Goal: Information Seeking & Learning: Understand process/instructions

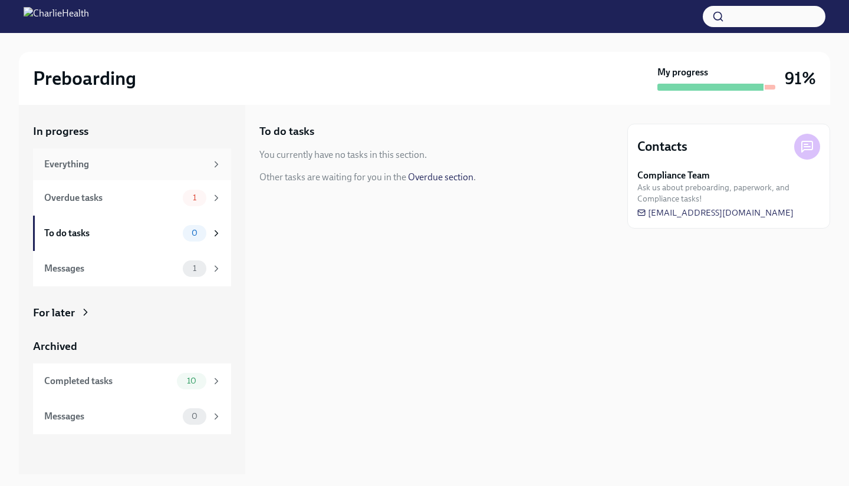
click at [192, 178] on div "Everything" at bounding box center [132, 164] width 198 height 32
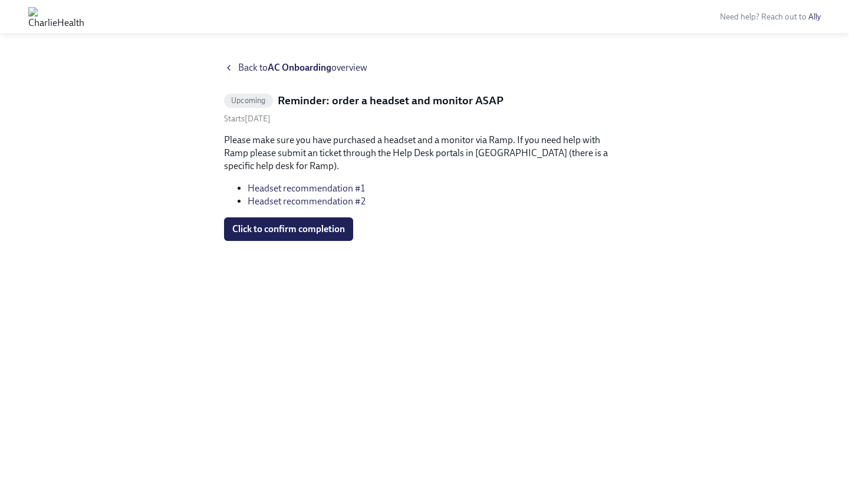
click at [247, 62] on span "Back to AC Onboarding overview" at bounding box center [302, 67] width 129 height 13
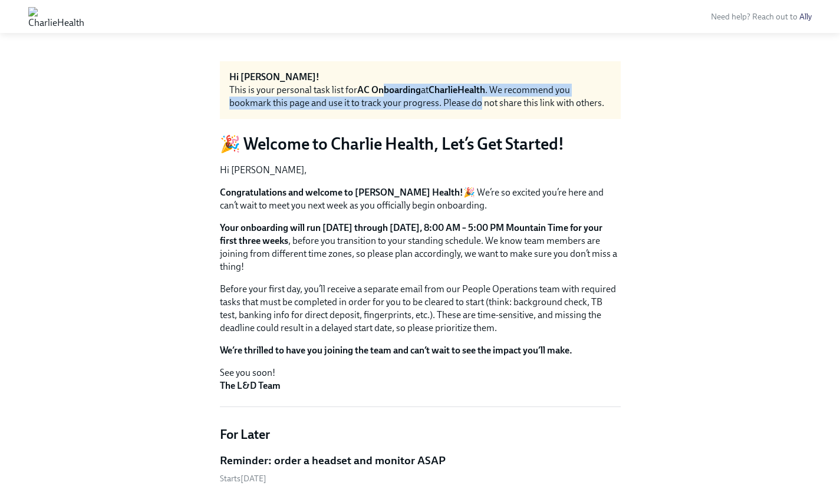
drag, startPoint x: 384, startPoint y: 89, endPoint x: 479, endPoint y: 101, distance: 95.6
click at [479, 101] on div "This is your personal task list for AC Onboarding at CharlieHealth . We recomme…" at bounding box center [420, 97] width 382 height 26
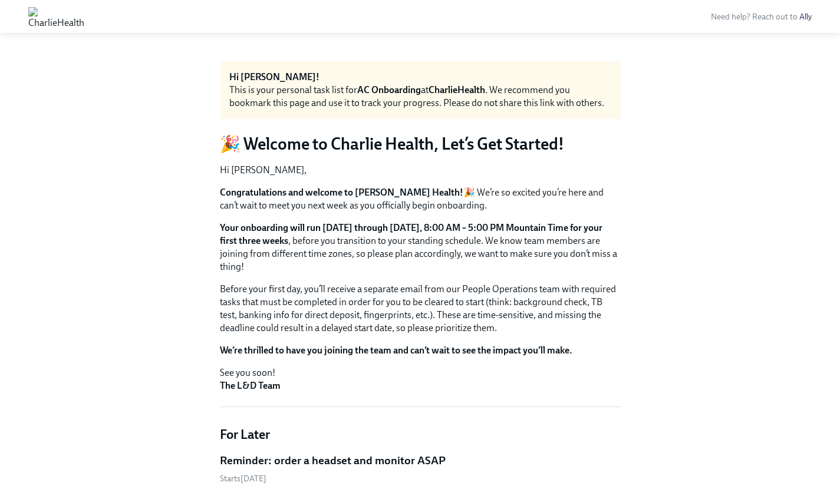
scroll to position [7, 0]
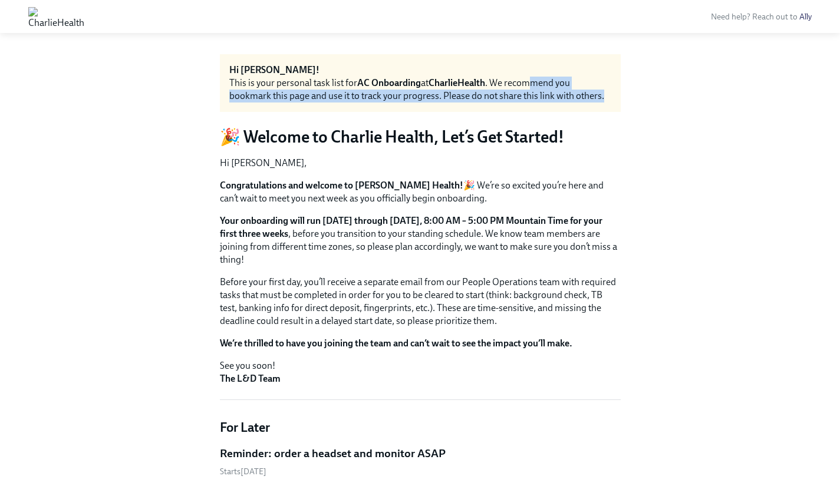
drag, startPoint x: 537, startPoint y: 84, endPoint x: 543, endPoint y: 109, distance: 25.4
click at [543, 108] on div "Hi [PERSON_NAME]! This is your personal task list for AC Onboarding at CharlieH…" at bounding box center [420, 83] width 401 height 58
click at [543, 109] on div "Hi [PERSON_NAME]! This is your personal task list for AC Onboarding at CharlieH…" at bounding box center [420, 83] width 401 height 58
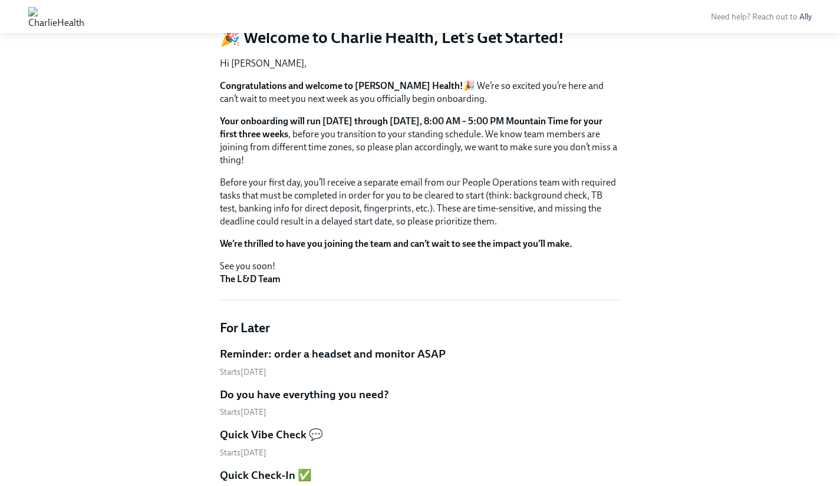
scroll to position [227, 0]
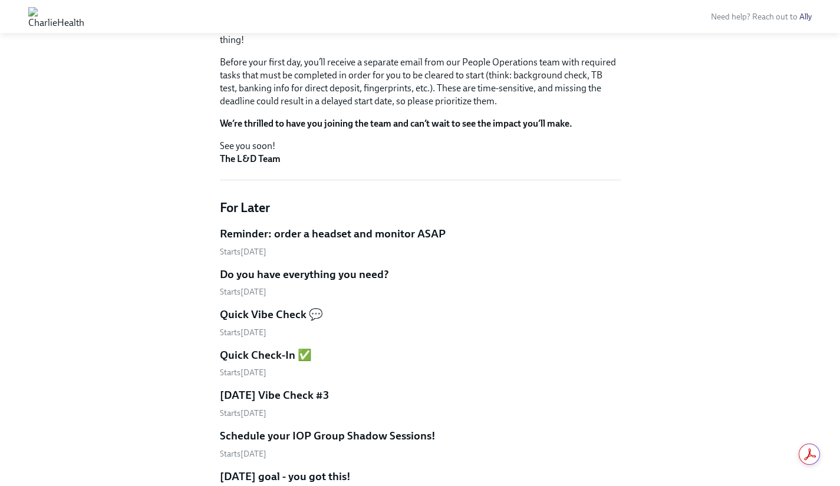
click at [303, 271] on h5 "Do you have everything you need?" at bounding box center [304, 274] width 169 height 15
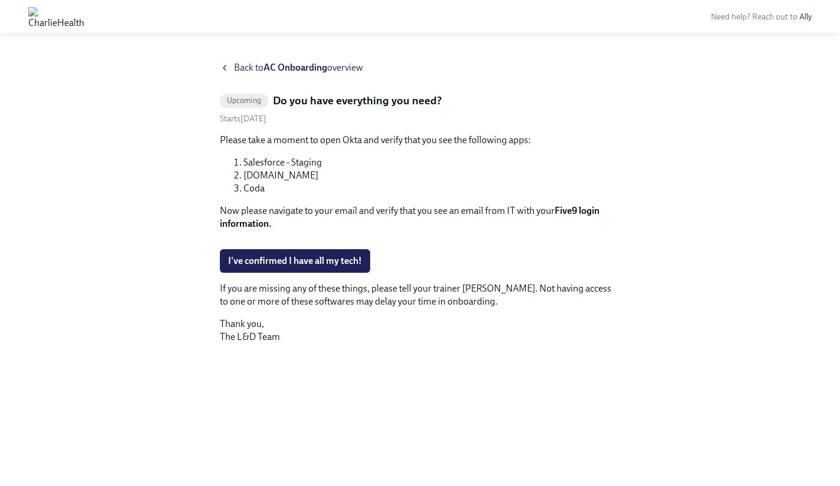
click at [232, 67] on div "Back to AC Onboarding overview" at bounding box center [420, 67] width 401 height 13
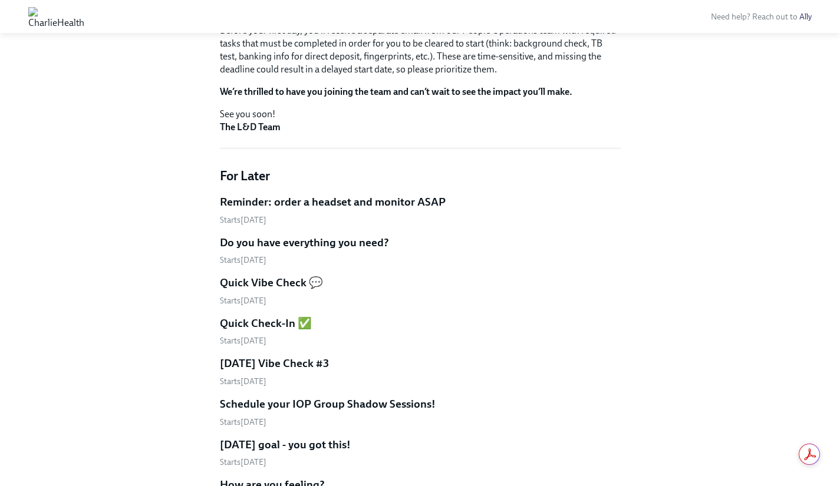
scroll to position [319, 0]
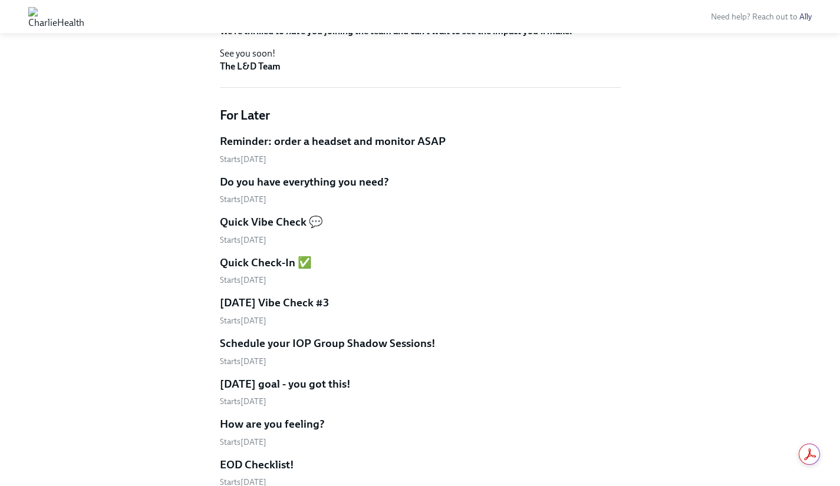
click at [278, 227] on h5 "Quick Vibe Check 💬" at bounding box center [271, 221] width 103 height 15
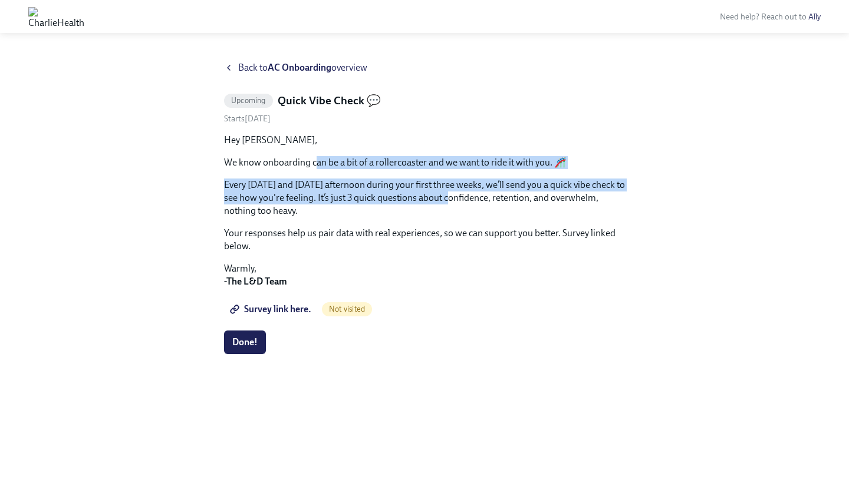
drag, startPoint x: 344, startPoint y: 161, endPoint x: 474, endPoint y: 204, distance: 137.5
click at [474, 204] on div "Hey [PERSON_NAME], We know onboarding can be a bit of a rollercoaster and we wa…" at bounding box center [424, 211] width 401 height 154
click at [474, 204] on p "Every [DATE] and [DATE] afternoon during your first three weeks, we’ll send you…" at bounding box center [424, 198] width 401 height 39
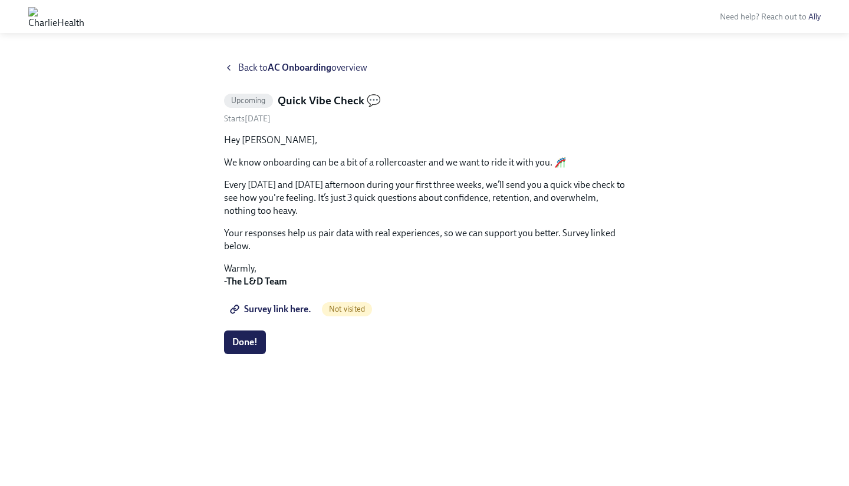
drag, startPoint x: 308, startPoint y: 188, endPoint x: 518, endPoint y: 209, distance: 211.4
click at [518, 209] on p "Every [DATE] and [DATE] afternoon during your first three weeks, we’ll send you…" at bounding box center [424, 198] width 401 height 39
click at [251, 65] on span "Back to AC Onboarding overview" at bounding box center [302, 67] width 129 height 13
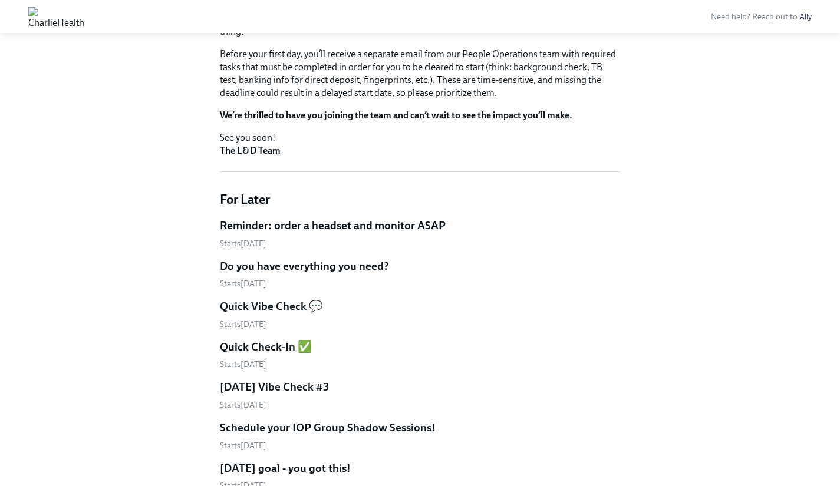
scroll to position [243, 0]
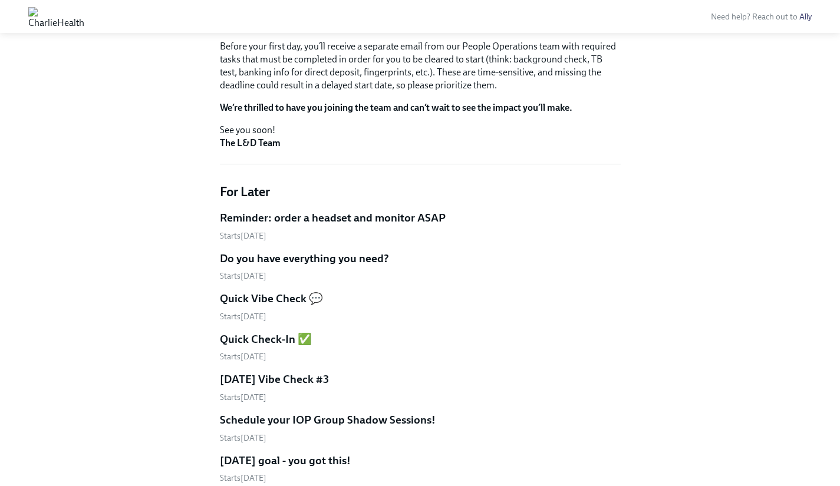
click at [398, 223] on h5 "Reminder: order a headset and monitor ASAP" at bounding box center [333, 217] width 226 height 15
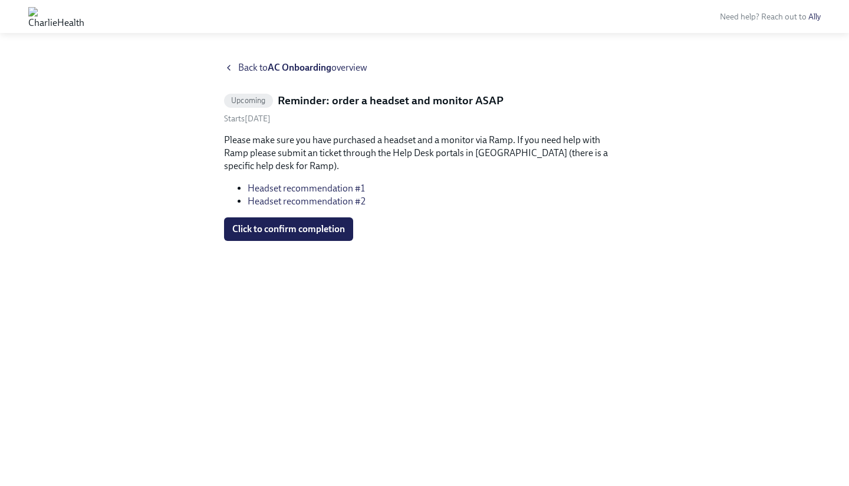
click at [342, 190] on link "Headset recommendation #1" at bounding box center [305, 188] width 117 height 11
click at [359, 202] on link "Headset recommendation #2" at bounding box center [306, 201] width 118 height 11
click at [273, 65] on strong "AC Onboarding" at bounding box center [300, 67] width 64 height 11
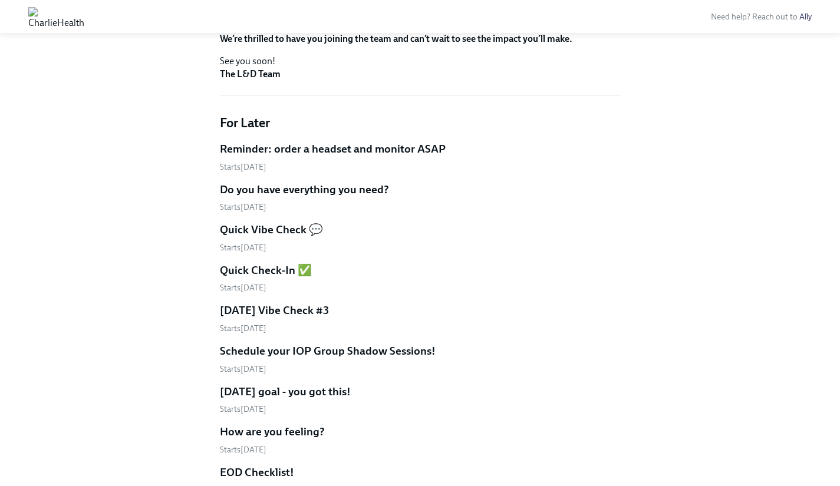
scroll to position [319, 0]
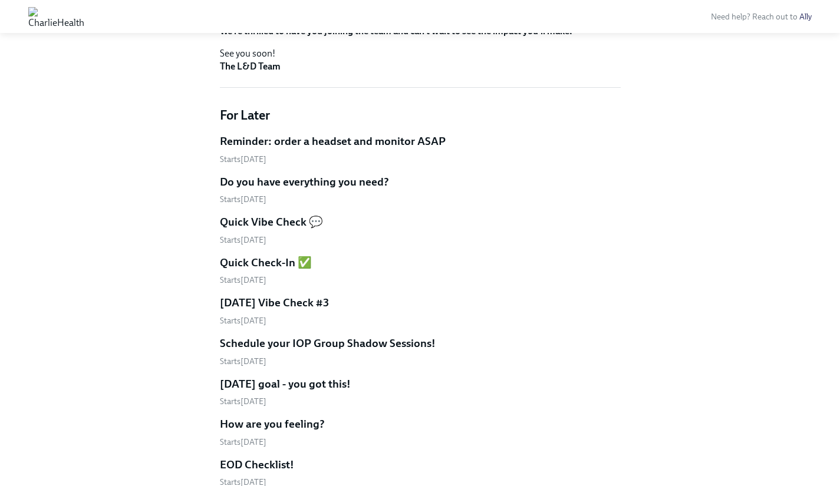
click at [293, 266] on h5 "Quick Check-In ✅" at bounding box center [266, 262] width 92 height 15
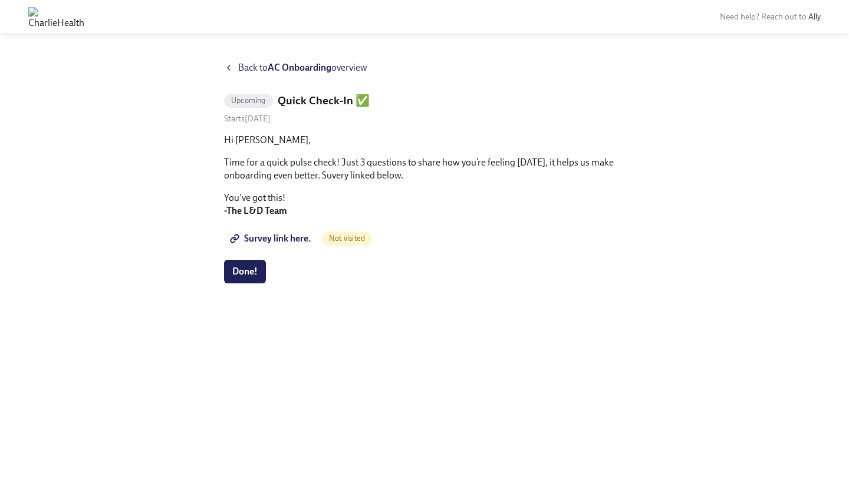
click at [230, 69] on icon at bounding box center [228, 67] width 9 height 9
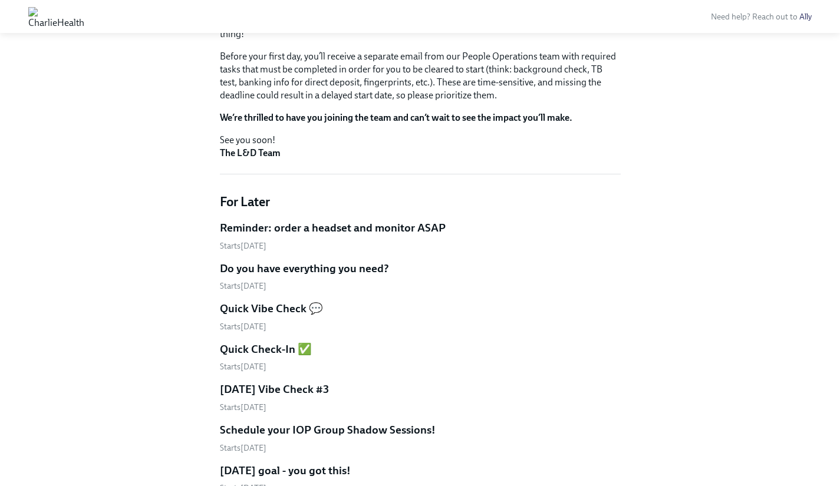
scroll to position [430, 0]
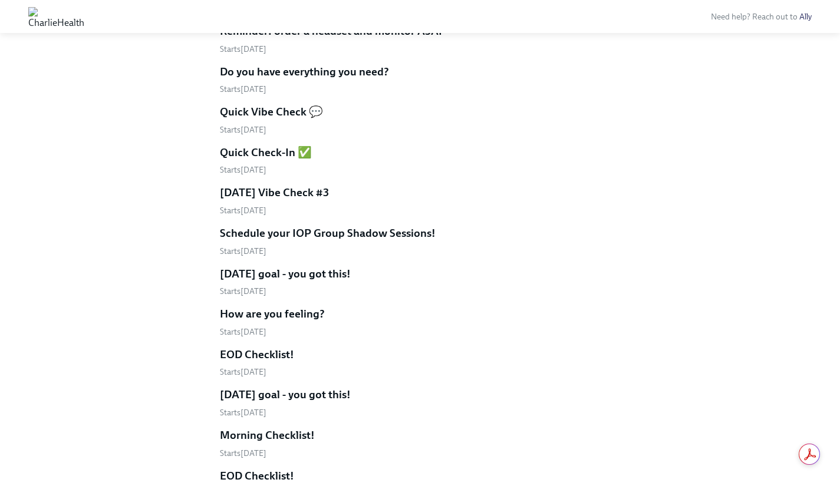
click at [309, 274] on h5 "[DATE] goal - you got this!" at bounding box center [285, 273] width 131 height 15
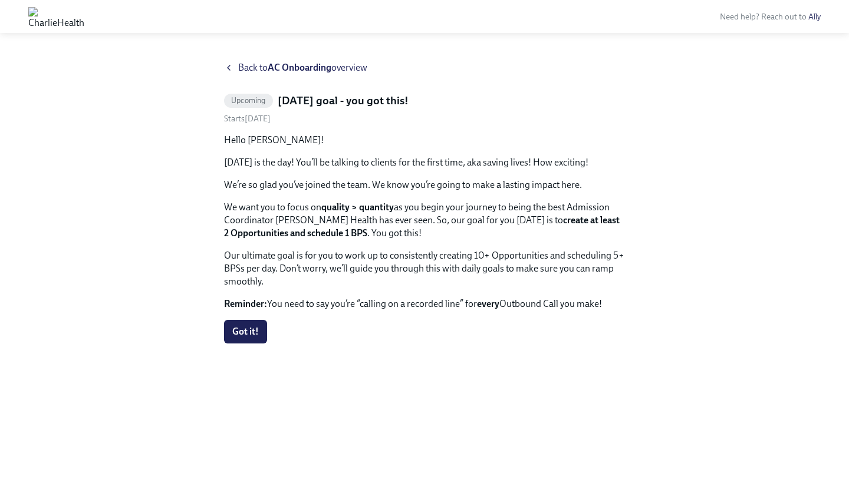
drag, startPoint x: 293, startPoint y: 161, endPoint x: 372, endPoint y: 164, distance: 79.0
click at [372, 164] on p "[DATE] is the day! You’ll be talking to clients for the first time, aka saving …" at bounding box center [424, 162] width 401 height 13
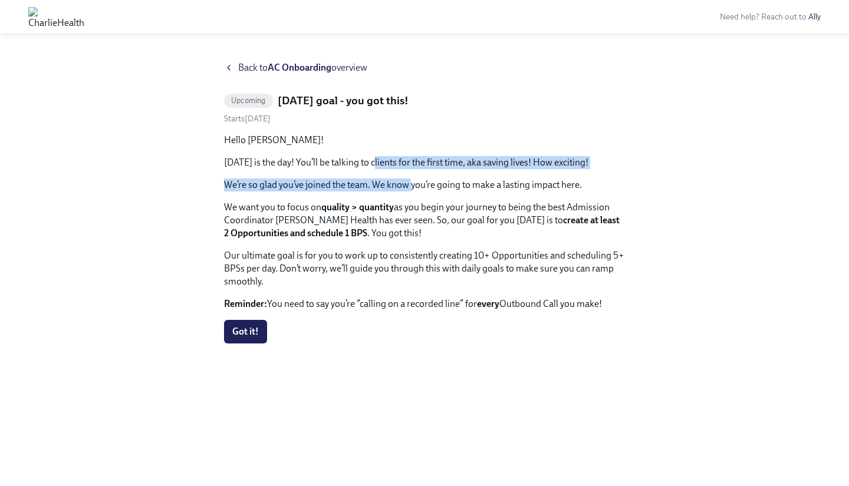
drag, startPoint x: 372, startPoint y: 164, endPoint x: 410, endPoint y: 187, distance: 44.2
click at [410, 187] on div "Hello [PERSON_NAME]! [DATE] is the day! You’ll be talking to clients for the fi…" at bounding box center [424, 222] width 401 height 177
click at [411, 188] on p "We’re so glad you’ve joined the team. We know you’re going to make a lasting im…" at bounding box center [424, 185] width 401 height 13
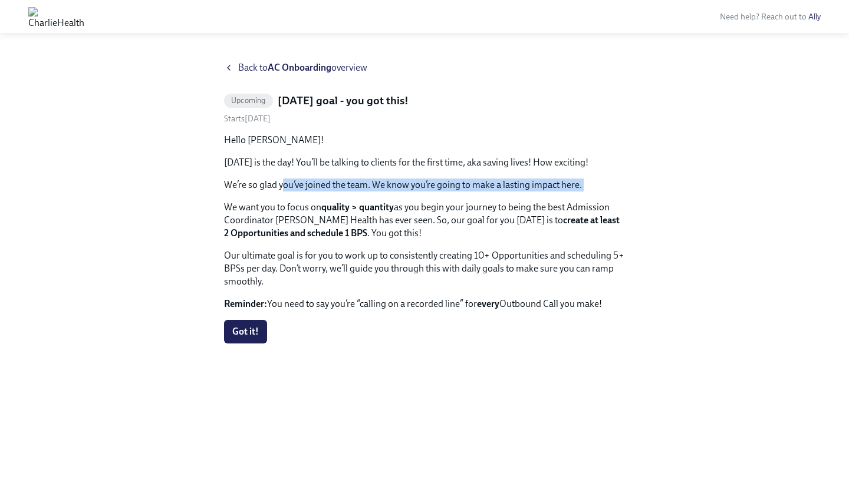
drag, startPoint x: 285, startPoint y: 190, endPoint x: 481, endPoint y: 194, distance: 196.3
click at [481, 194] on div "Hello [PERSON_NAME]! [DATE] is the day! You’ll be talking to clients for the fi…" at bounding box center [424, 222] width 401 height 177
click at [481, 193] on div "Hello [PERSON_NAME]! [DATE] is the day! You’ll be talking to clients for the fi…" at bounding box center [424, 222] width 401 height 177
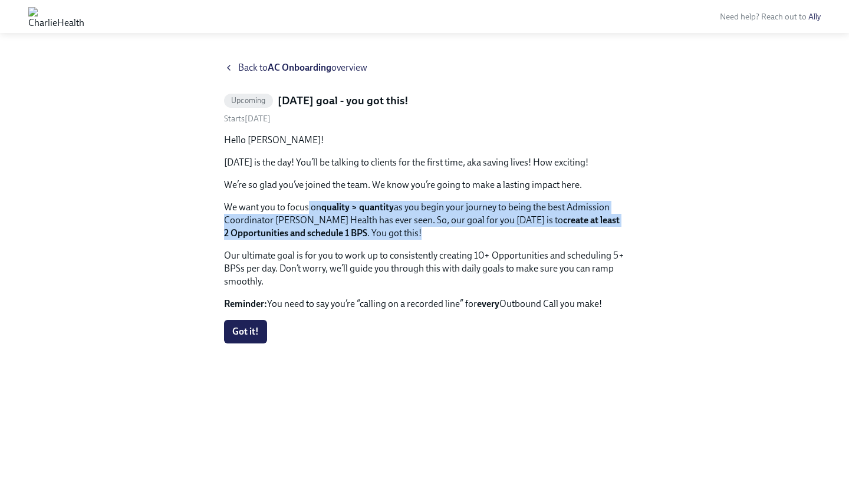
drag, startPoint x: 309, startPoint y: 206, endPoint x: 494, endPoint y: 235, distance: 187.3
click at [494, 235] on p "We want you to focus on quality > quantity as you begin your journey to being t…" at bounding box center [424, 220] width 401 height 39
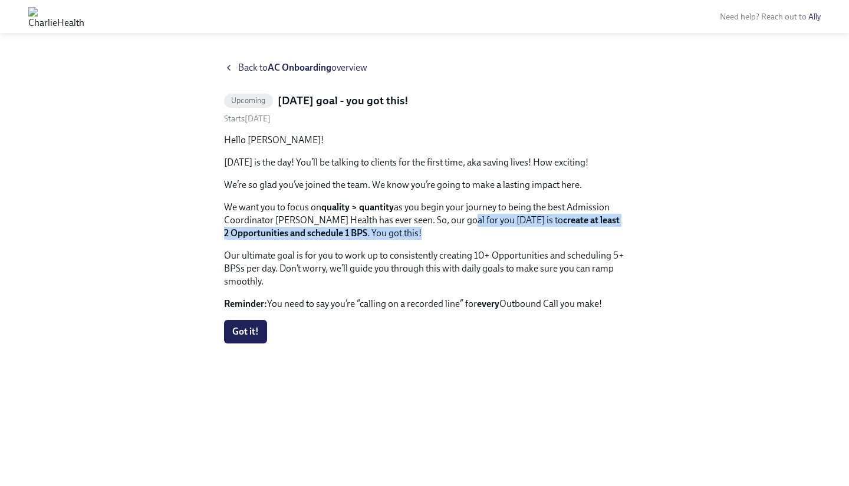
drag, startPoint x: 448, startPoint y: 220, endPoint x: 480, endPoint y: 233, distance: 34.0
click at [480, 233] on p "We want you to focus on quality > quantity as you begin your journey to being t…" at bounding box center [424, 220] width 401 height 39
click at [480, 234] on p "We want you to focus on quality > quantity as you begin your journey to being t…" at bounding box center [424, 220] width 401 height 39
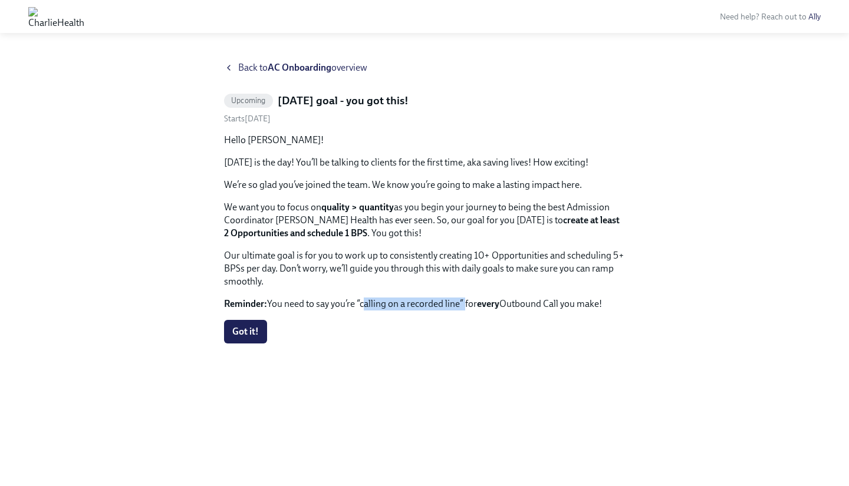
drag, startPoint x: 360, startPoint y: 305, endPoint x: 464, endPoint y: 308, distance: 104.3
click at [464, 308] on p "Reminder: You need to say you’re “calling on a recorded line” for every Outboun…" at bounding box center [424, 304] width 401 height 13
click at [239, 72] on span "Back to AC Onboarding overview" at bounding box center [302, 67] width 129 height 13
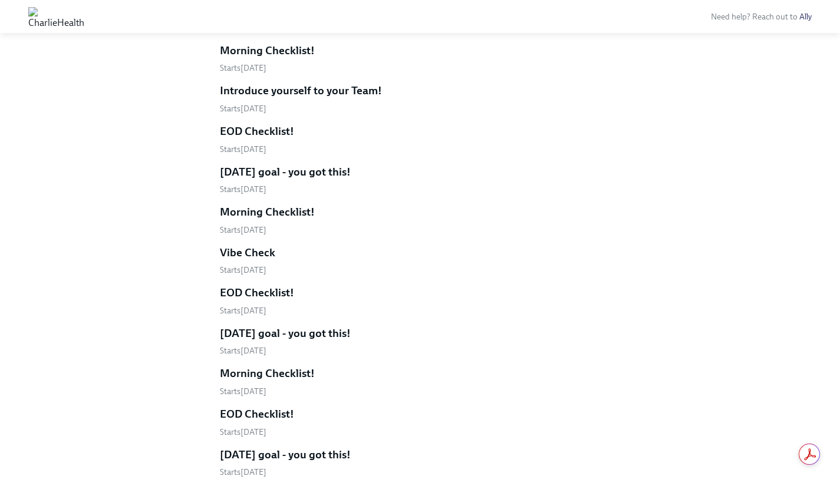
scroll to position [966, 0]
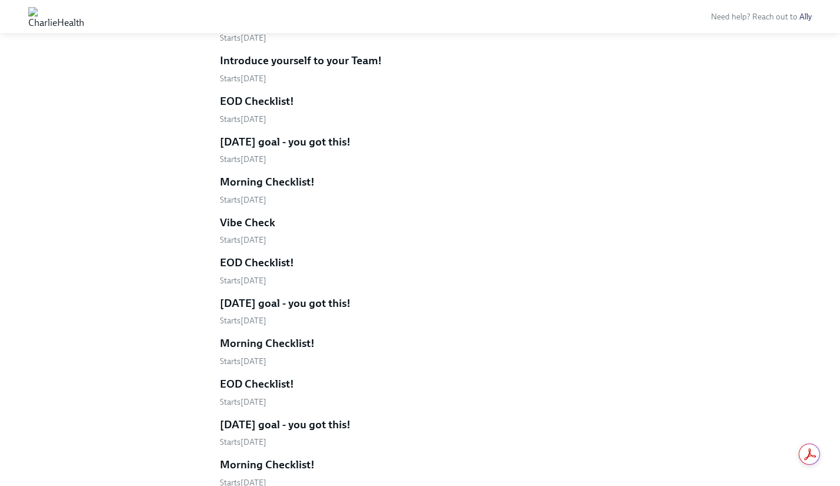
click at [252, 384] on h5 "EOD Checklist!" at bounding box center [257, 384] width 74 height 15
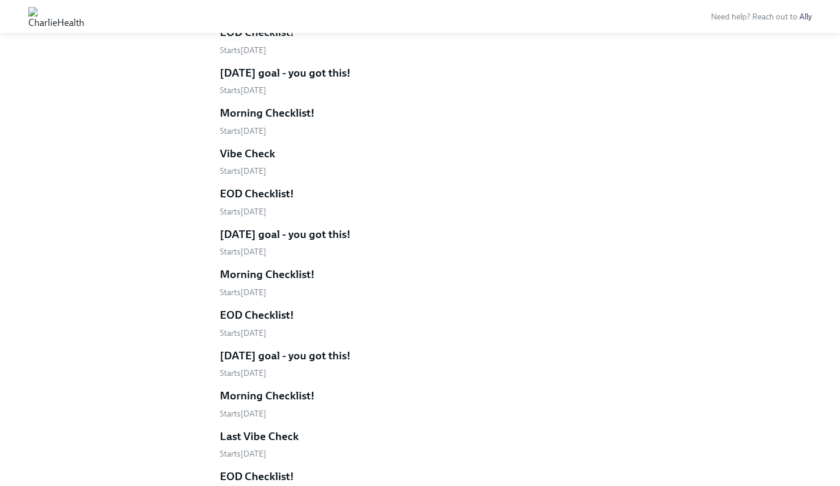
scroll to position [1050, 0]
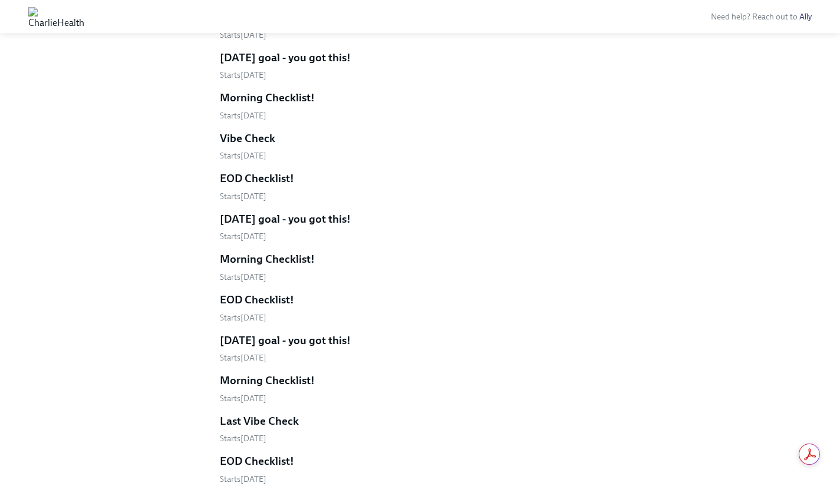
click at [302, 339] on h5 "[DATE] goal - you got this!" at bounding box center [285, 340] width 131 height 15
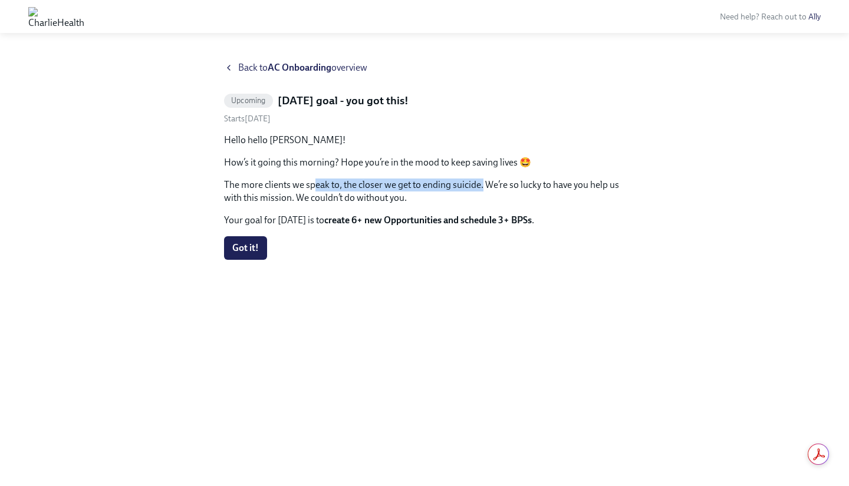
drag, startPoint x: 317, startPoint y: 184, endPoint x: 482, endPoint y: 190, distance: 165.1
click at [482, 190] on p "The more clients we speak to, the closer we get to ending suicide. We’re so luc…" at bounding box center [424, 192] width 401 height 26
click at [482, 189] on p "The more clients we speak to, the closer we get to ending suicide. We’re so luc…" at bounding box center [424, 192] width 401 height 26
click at [227, 69] on icon at bounding box center [228, 67] width 9 height 9
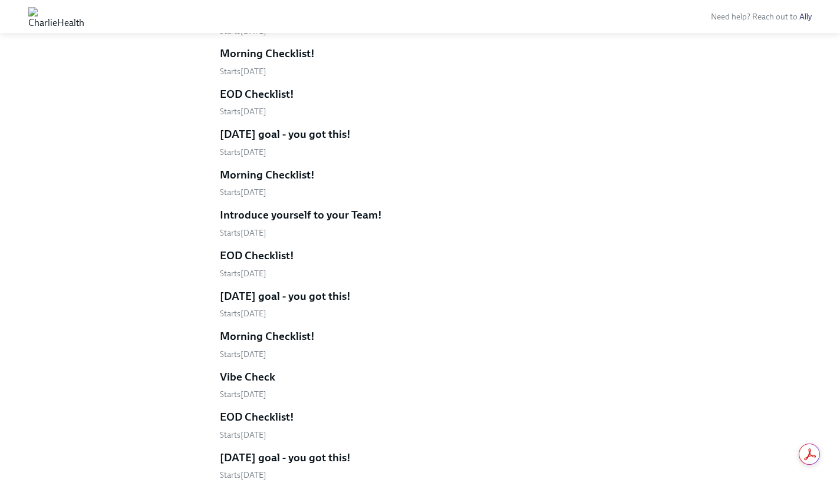
scroll to position [819, 0]
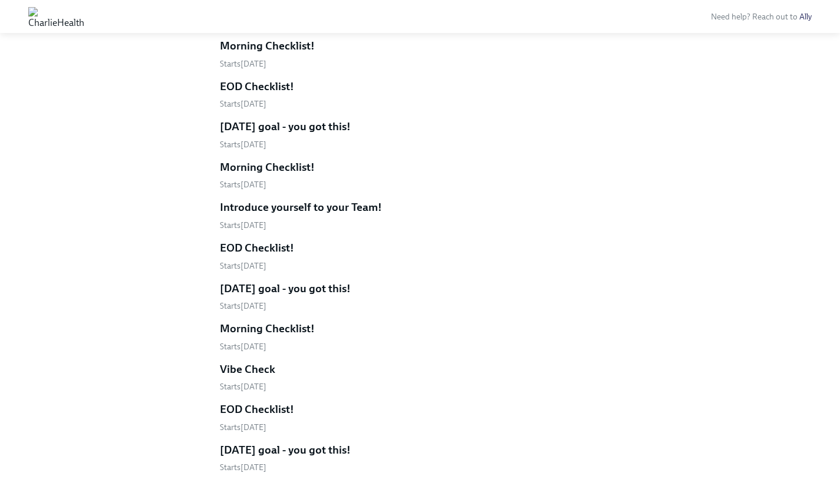
click at [348, 209] on h5 "Introduce yourself to your Team!" at bounding box center [301, 207] width 162 height 15
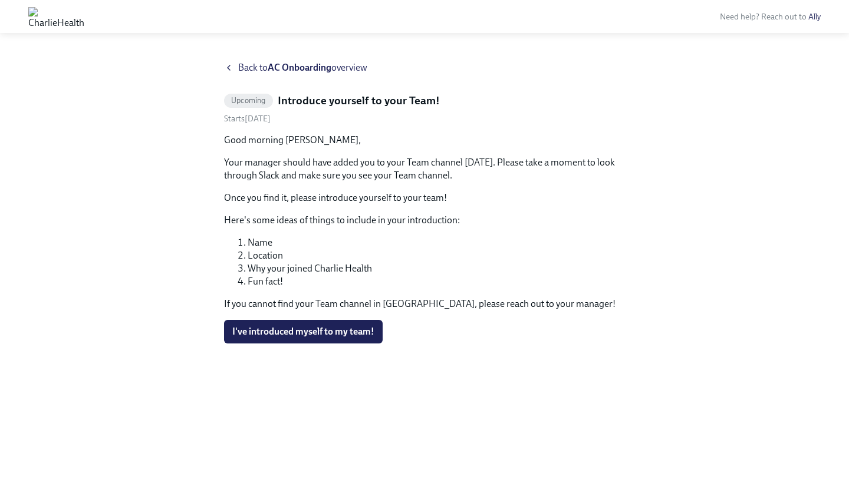
click at [246, 70] on span "Back to AC Onboarding overview" at bounding box center [302, 67] width 129 height 13
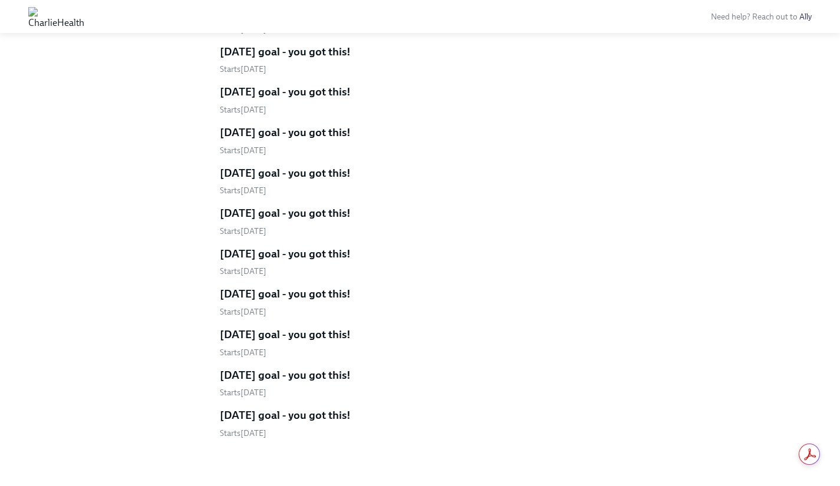
scroll to position [1833, 0]
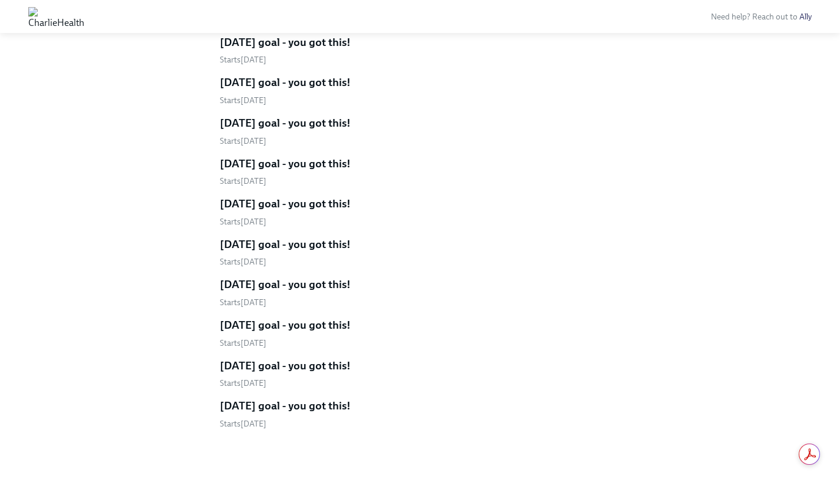
click at [340, 405] on h5 "[DATE] goal - you got this!" at bounding box center [285, 405] width 131 height 15
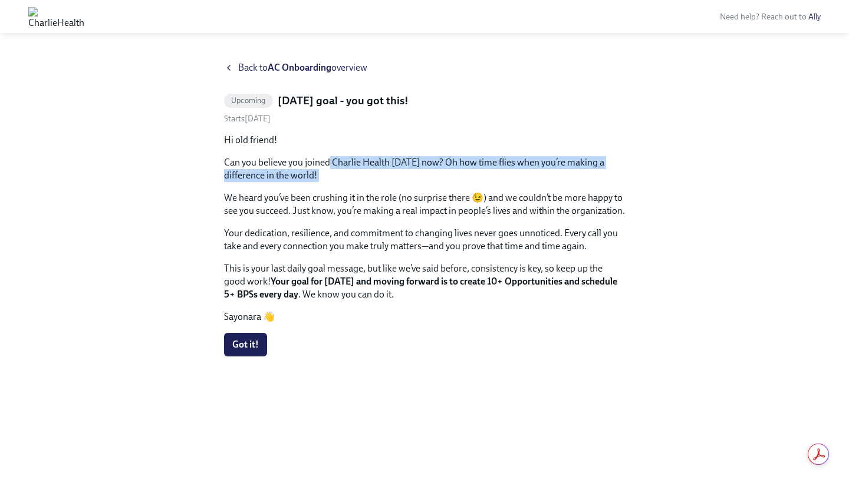
drag, startPoint x: 329, startPoint y: 161, endPoint x: 458, endPoint y: 185, distance: 131.3
click at [458, 185] on div "Hi old friend! Can you believe you joined Charlie Health [DATE] now? Oh how tim…" at bounding box center [424, 229] width 401 height 190
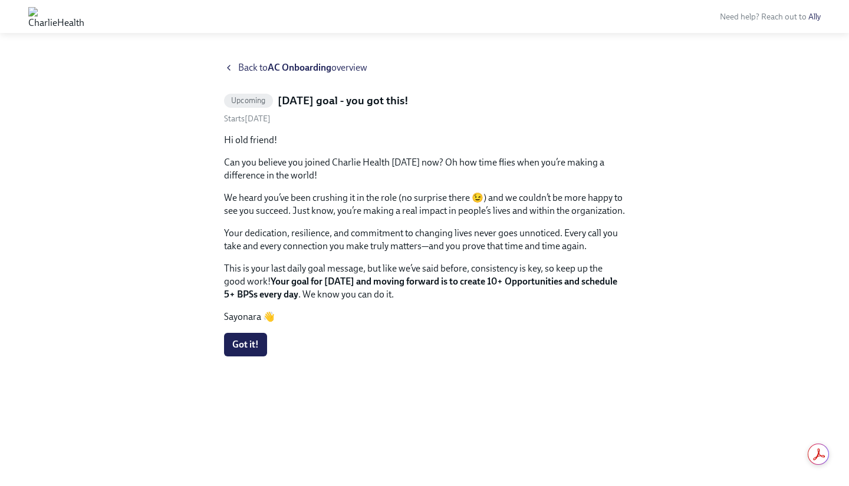
click at [243, 69] on span "Back to AC Onboarding overview" at bounding box center [302, 67] width 129 height 13
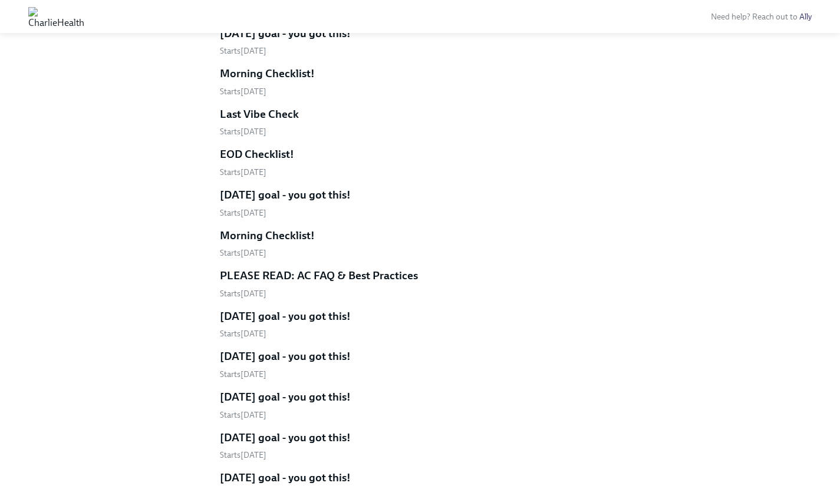
scroll to position [1349, 0]
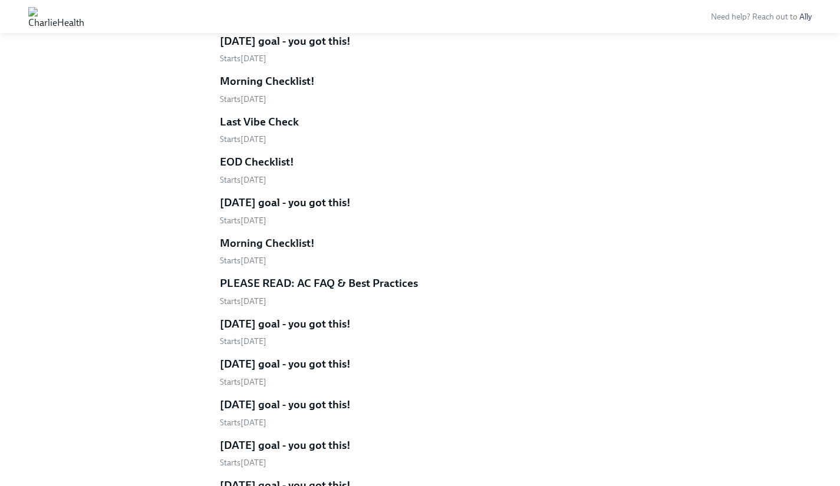
click at [267, 159] on h5 "EOD Checklist!" at bounding box center [257, 161] width 74 height 15
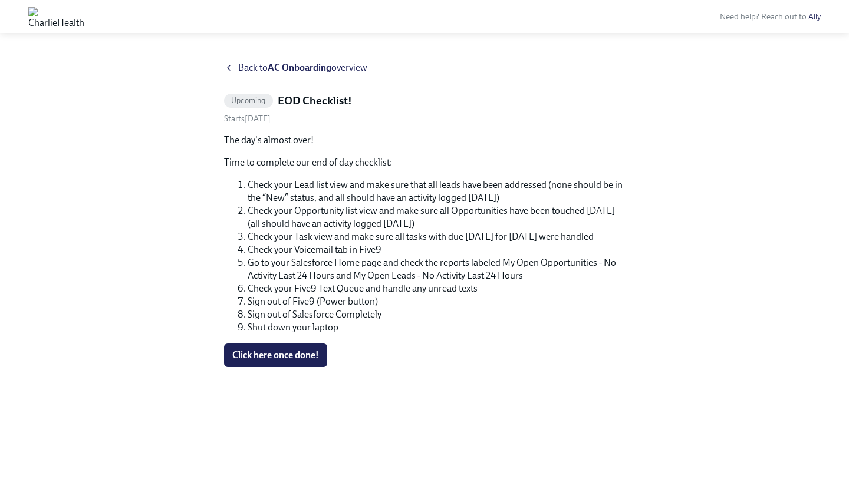
click at [262, 68] on span "Back to AC Onboarding overview" at bounding box center [302, 67] width 129 height 13
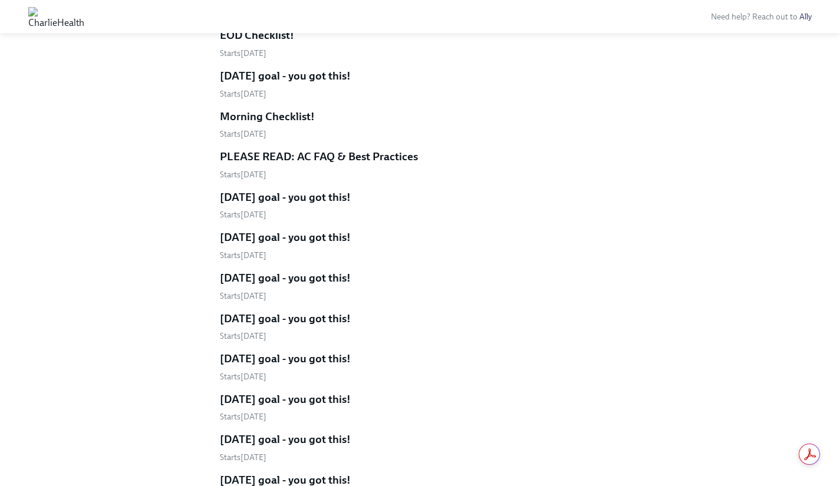
scroll to position [1278, 0]
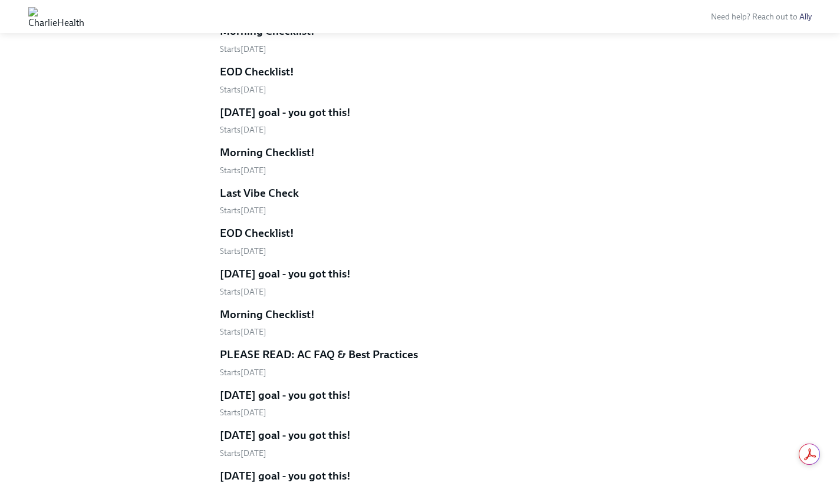
click at [369, 353] on h5 "PLEASE READ: AC FAQ & Best Practices" at bounding box center [319, 354] width 198 height 15
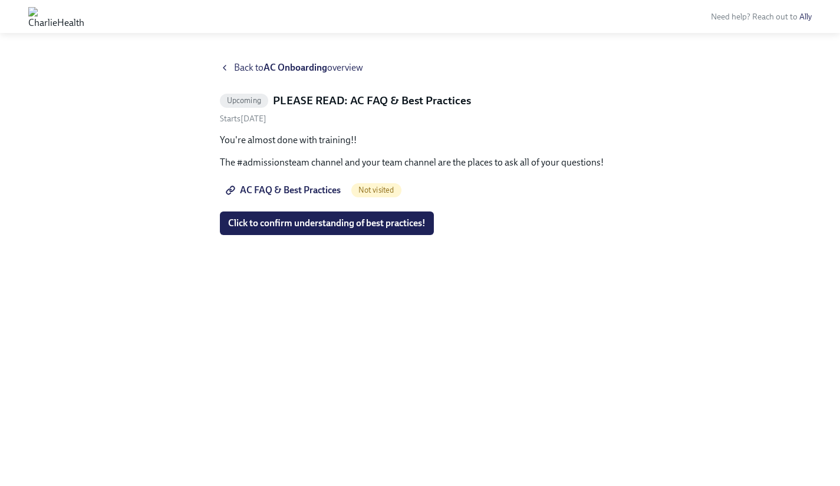
click at [257, 67] on span "Back to AC Onboarding overview" at bounding box center [298, 67] width 129 height 13
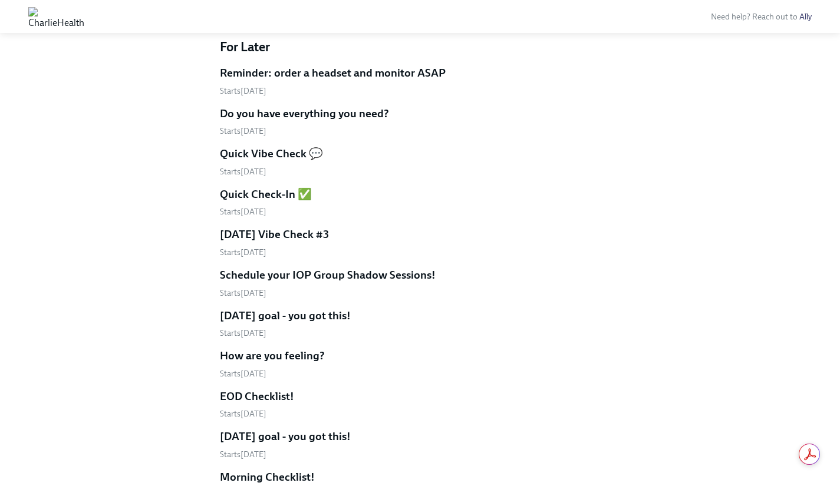
scroll to position [448, 0]
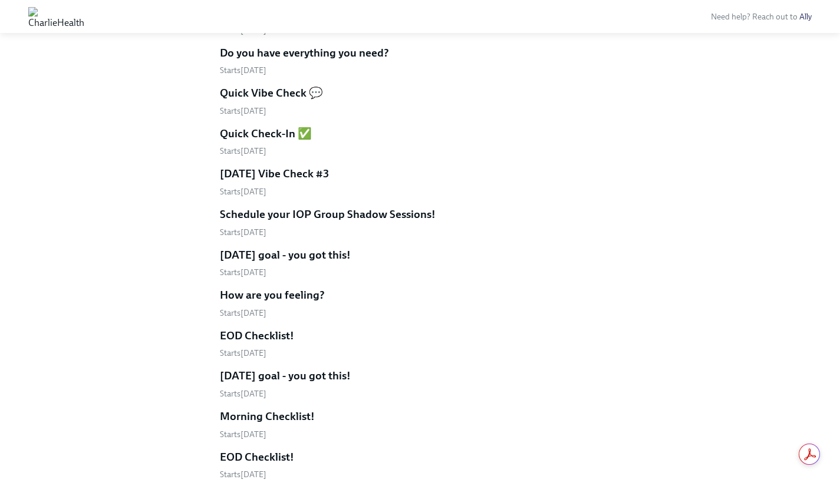
click at [340, 217] on h5 "Schedule your IOP Group Shadow Sessions!" at bounding box center [328, 214] width 216 height 15
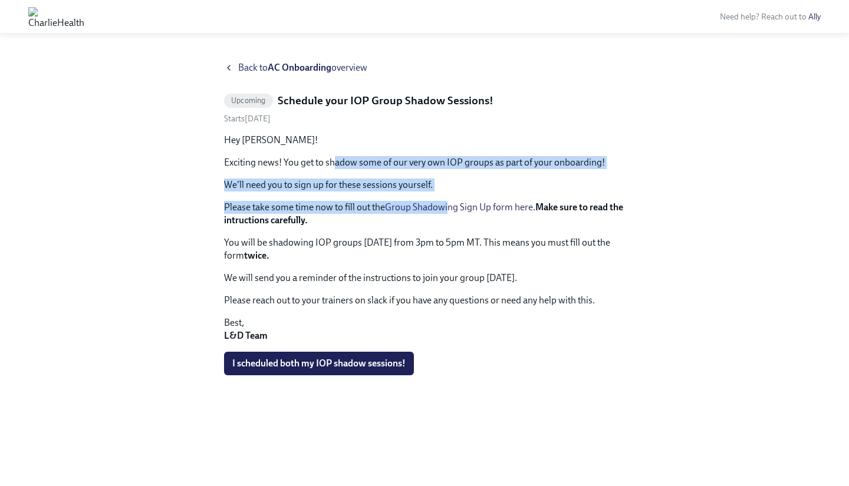
drag, startPoint x: 333, startPoint y: 166, endPoint x: 449, endPoint y: 212, distance: 124.9
click at [449, 212] on div "Hey [PERSON_NAME]! Exciting news! You get to shadow some of our very own IOP gr…" at bounding box center [424, 238] width 401 height 209
click at [449, 212] on link "Group Shadowing Sign Up form here" at bounding box center [459, 207] width 148 height 11
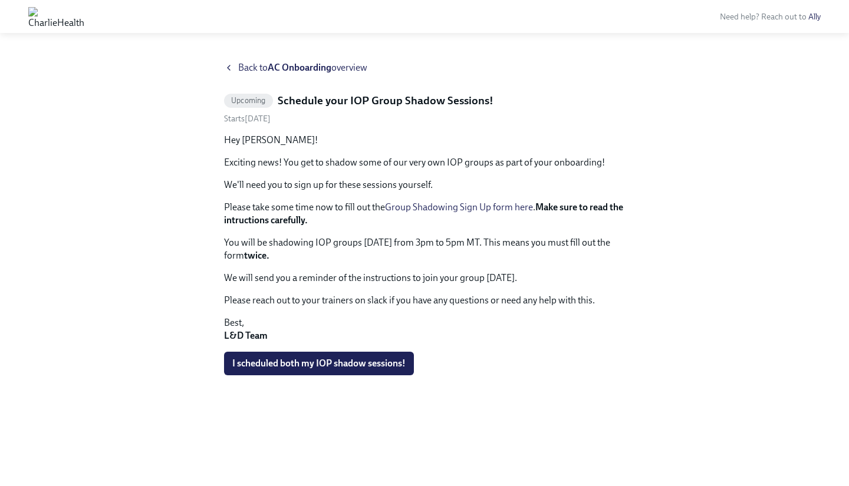
click at [434, 188] on p "We'll need you to sign up for these sessions yourself." at bounding box center [424, 185] width 401 height 13
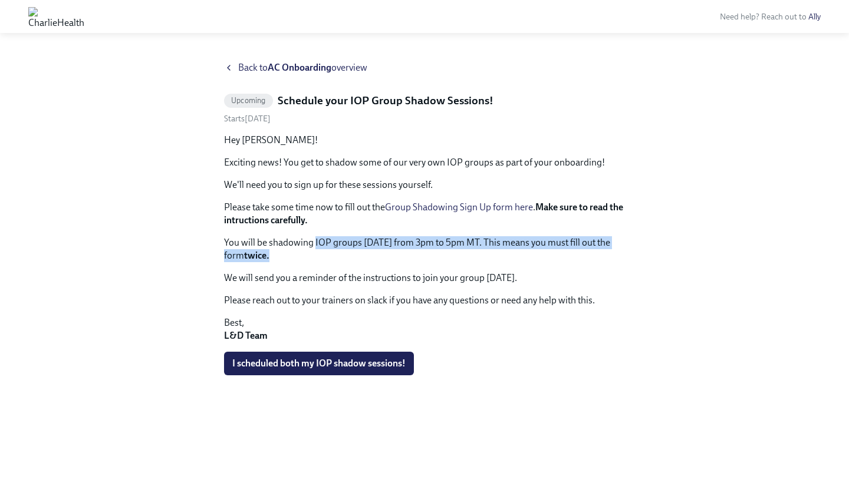
drag, startPoint x: 313, startPoint y: 247, endPoint x: 506, endPoint y: 252, distance: 192.8
click at [506, 252] on p "You will be shadowing IOP groups [DATE] from 3pm to 5pm MT. This means you must…" at bounding box center [424, 249] width 401 height 26
click at [508, 253] on p "You will be shadowing IOP groups [DATE] from 3pm to 5pm MT. This means you must…" at bounding box center [424, 249] width 401 height 26
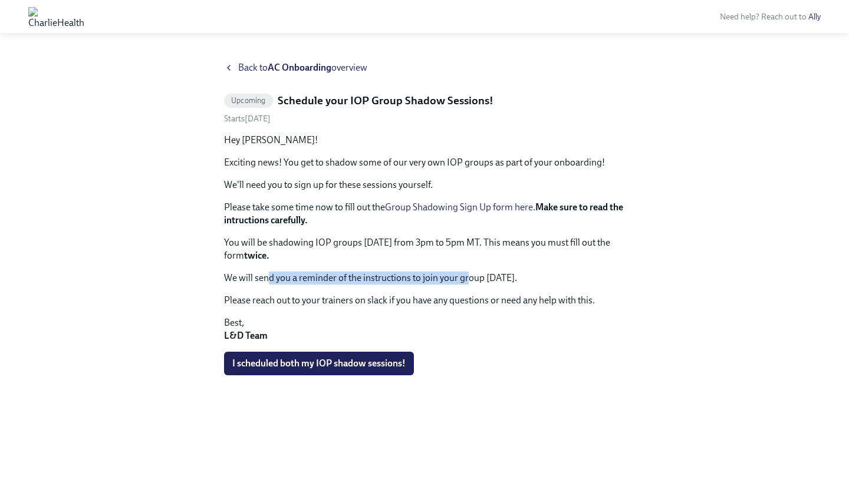
drag, startPoint x: 268, startPoint y: 278, endPoint x: 468, endPoint y: 281, distance: 200.4
click at [468, 281] on p "We will send you a reminder of the instructions to join your group [DATE]." at bounding box center [424, 278] width 401 height 13
click at [470, 282] on p "We will send you a reminder of the instructions to join your group [DATE]." at bounding box center [424, 278] width 401 height 13
click at [256, 67] on span "Back to AC Onboarding overview" at bounding box center [302, 67] width 129 height 13
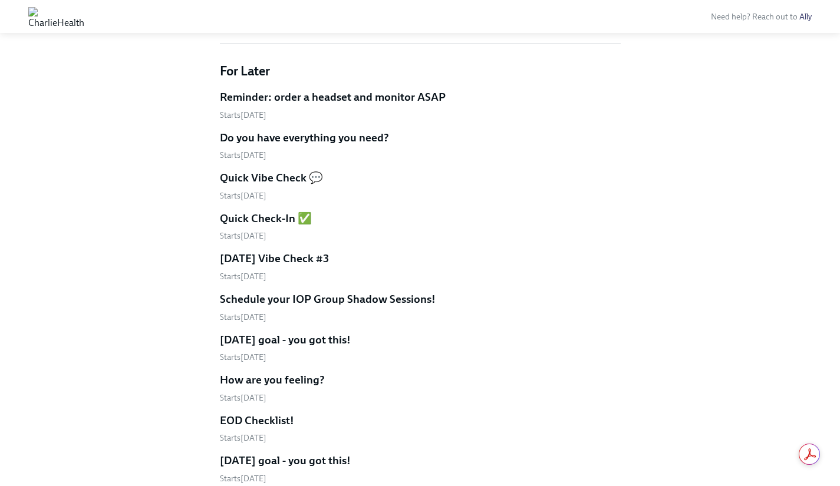
scroll to position [371, 0]
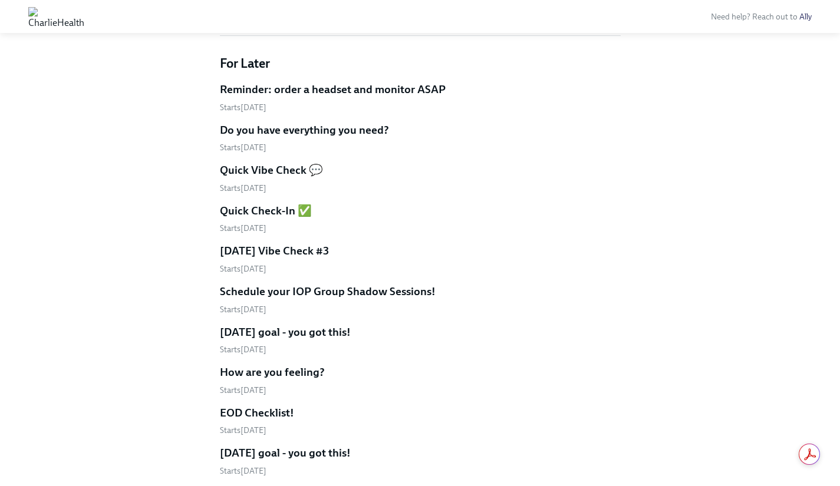
click at [329, 333] on h5 "[DATE] goal - you got this!" at bounding box center [285, 332] width 131 height 15
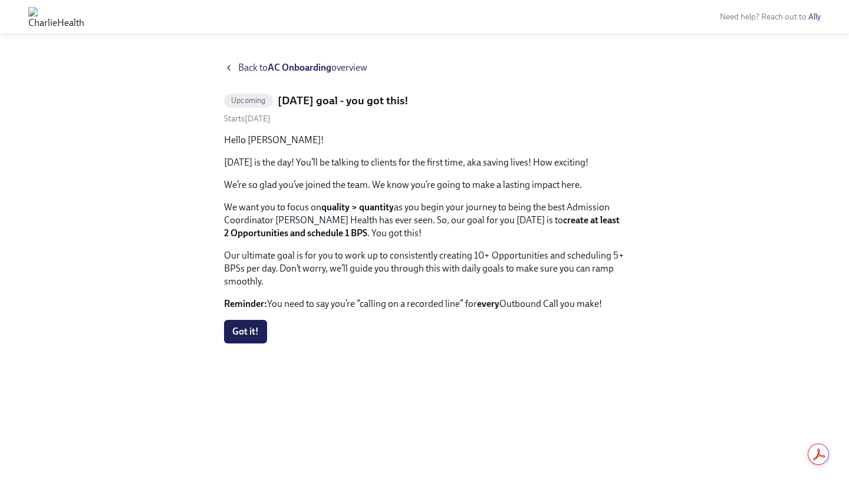
click at [236, 70] on div "Back to AC Onboarding overview" at bounding box center [424, 67] width 401 height 13
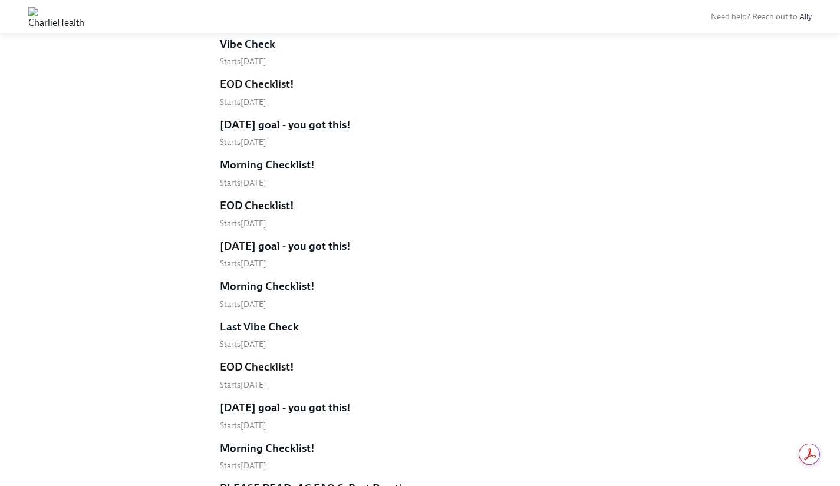
scroll to position [1205, 0]
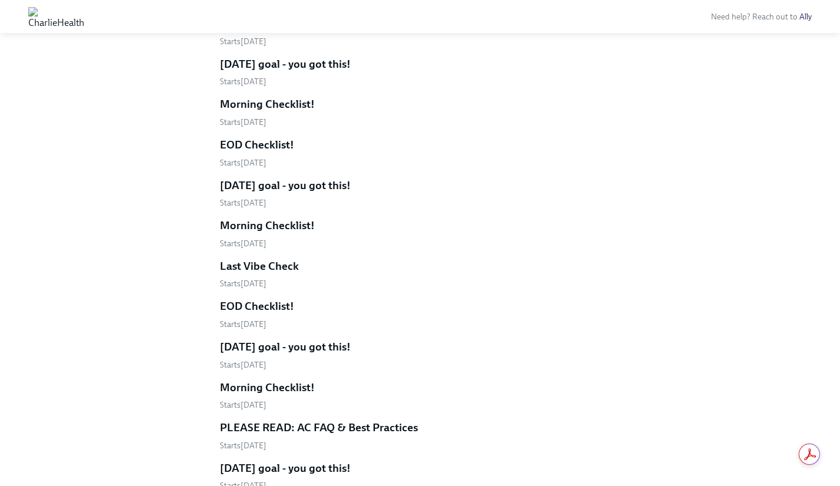
click at [276, 305] on h5 "EOD Checklist!" at bounding box center [257, 306] width 74 height 15
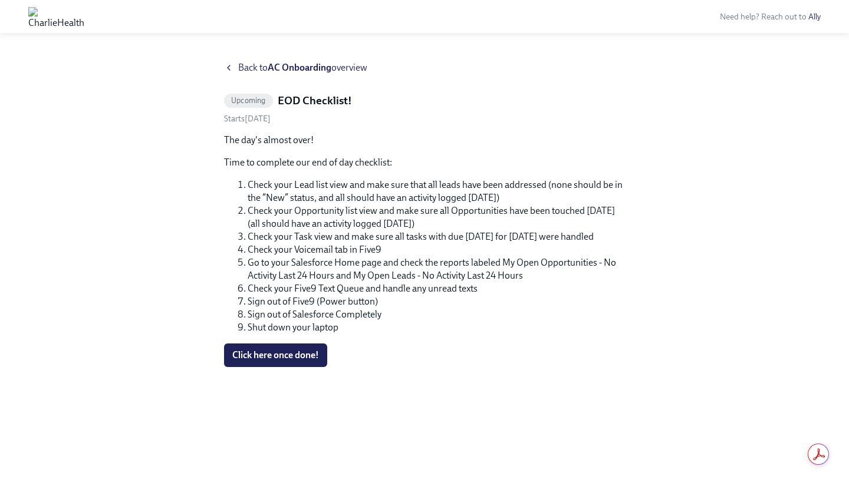
click at [265, 71] on span "Back to AC Onboarding overview" at bounding box center [302, 67] width 129 height 13
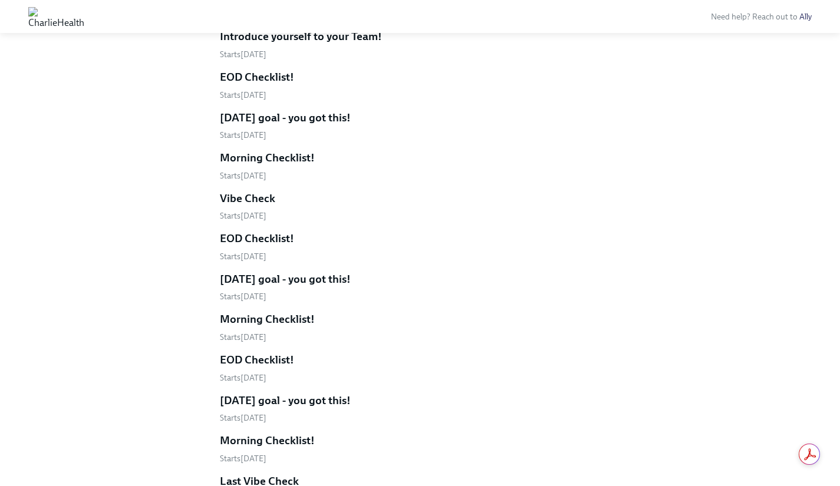
scroll to position [998, 0]
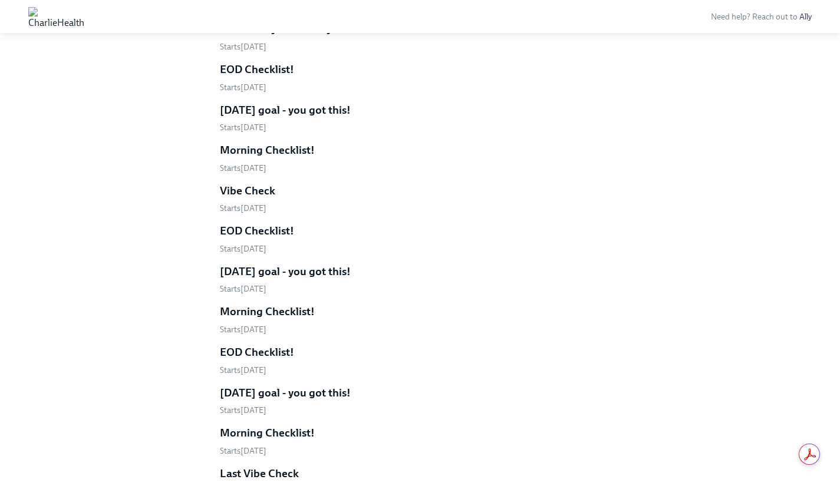
click at [298, 269] on h5 "[DATE] goal - you got this!" at bounding box center [285, 271] width 131 height 15
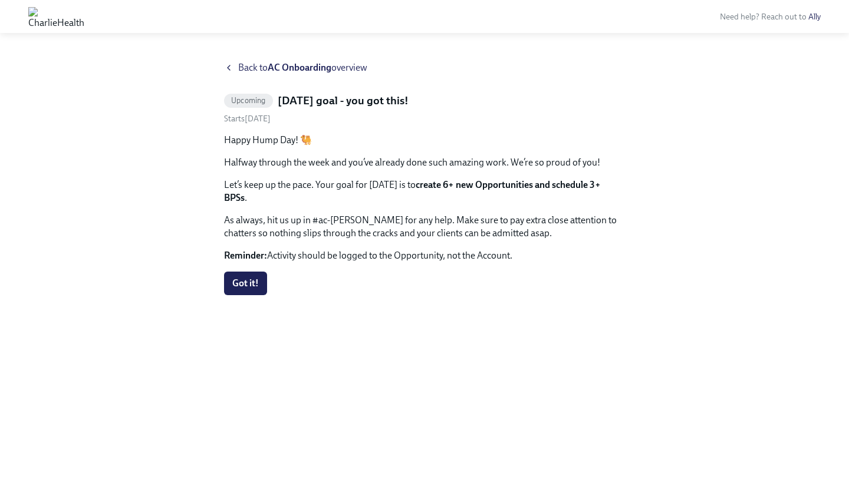
click at [244, 66] on span "Back to AC Onboarding overview" at bounding box center [302, 67] width 129 height 13
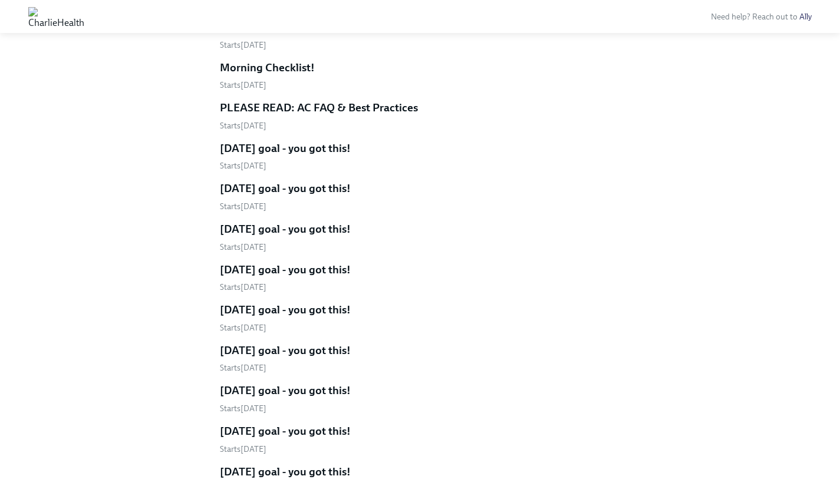
scroll to position [1517, 0]
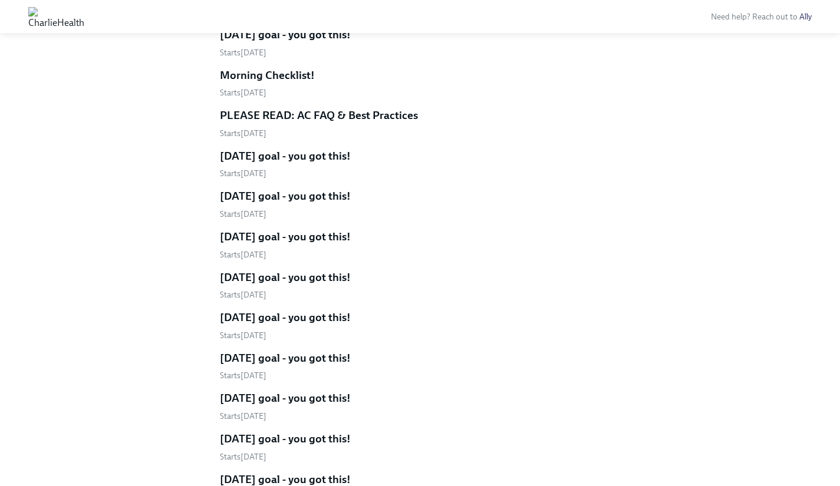
click at [334, 156] on h5 "[DATE] goal - you got this!" at bounding box center [285, 155] width 131 height 15
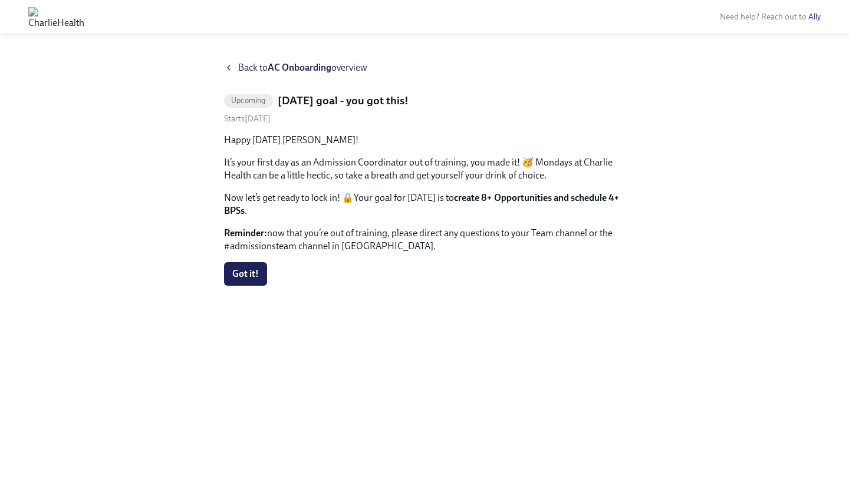
click at [255, 65] on span "Back to AC Onboarding overview" at bounding box center [302, 67] width 129 height 13
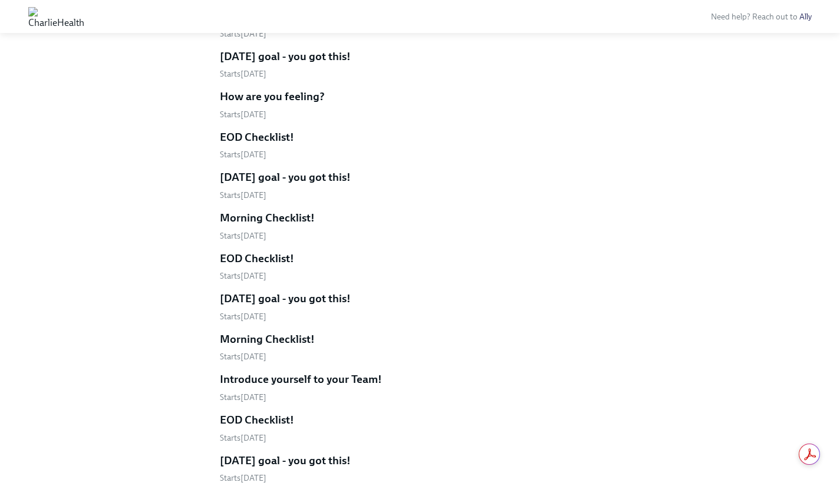
scroll to position [640, 0]
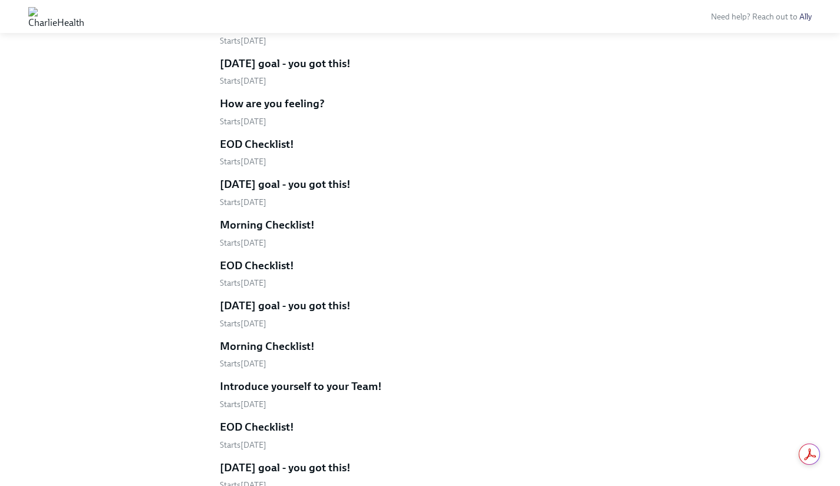
click at [326, 302] on h5 "[DATE] goal - you got this!" at bounding box center [285, 305] width 131 height 15
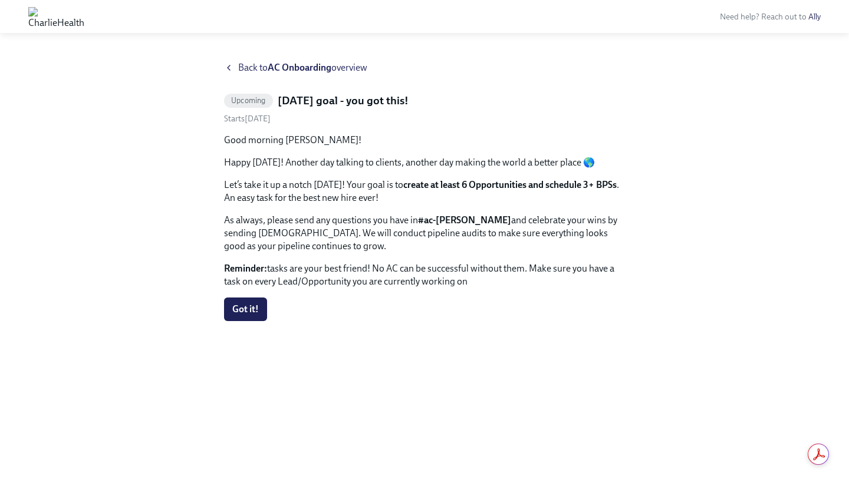
click at [229, 62] on div "Back to AC Onboarding overview" at bounding box center [424, 67] width 401 height 13
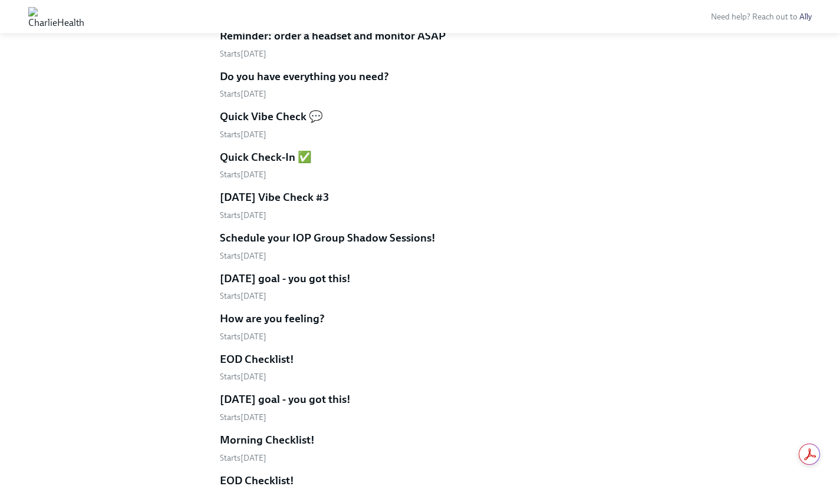
scroll to position [433, 0]
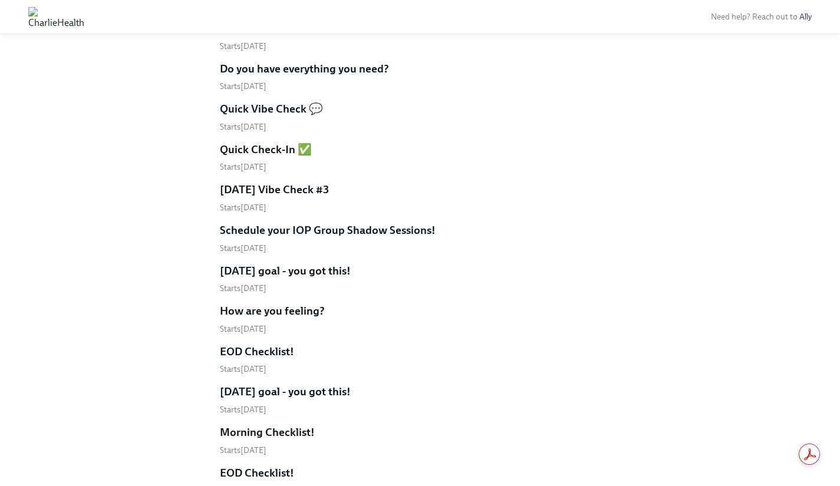
click at [273, 358] on h5 "EOD Checklist!" at bounding box center [257, 351] width 74 height 15
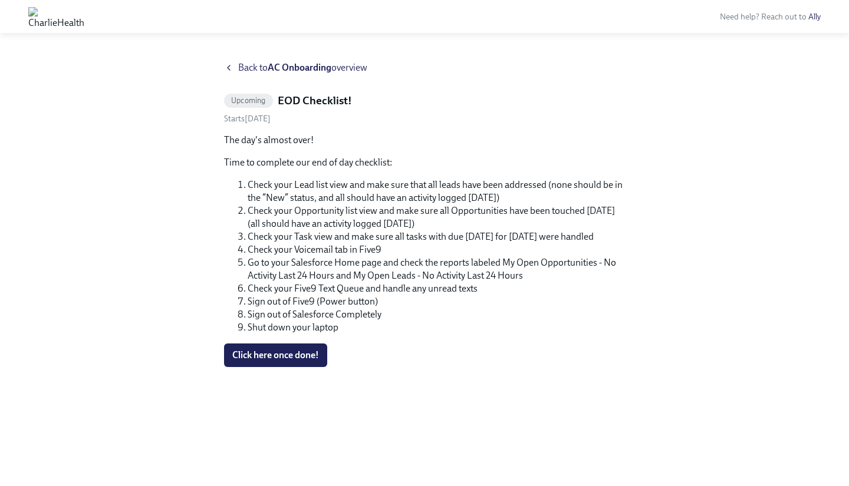
click at [255, 65] on span "Back to AC Onboarding overview" at bounding box center [302, 67] width 129 height 13
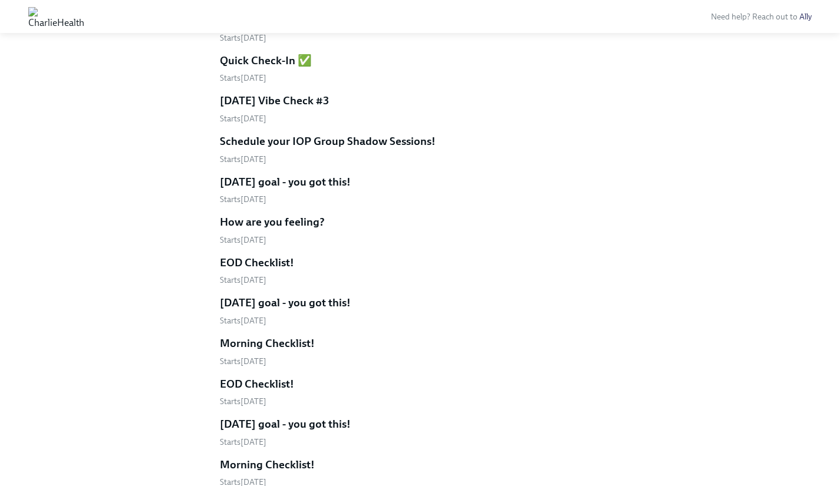
scroll to position [514, 0]
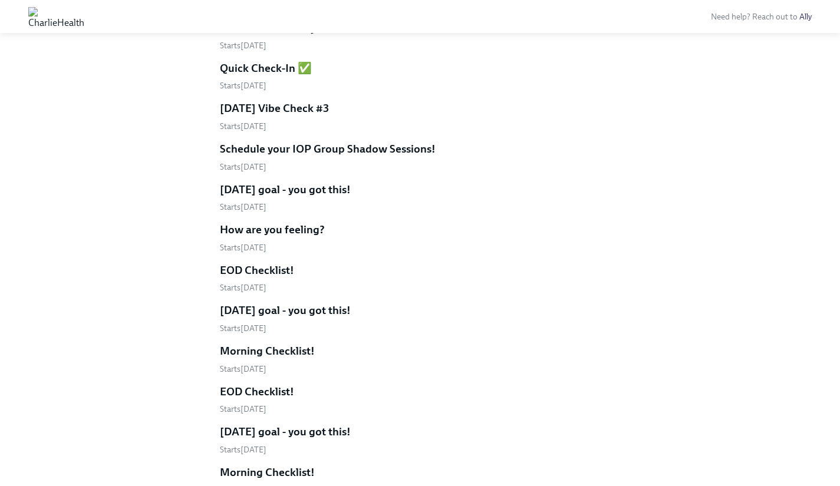
click at [253, 190] on h5 "[DATE] goal - you got this!" at bounding box center [285, 189] width 131 height 15
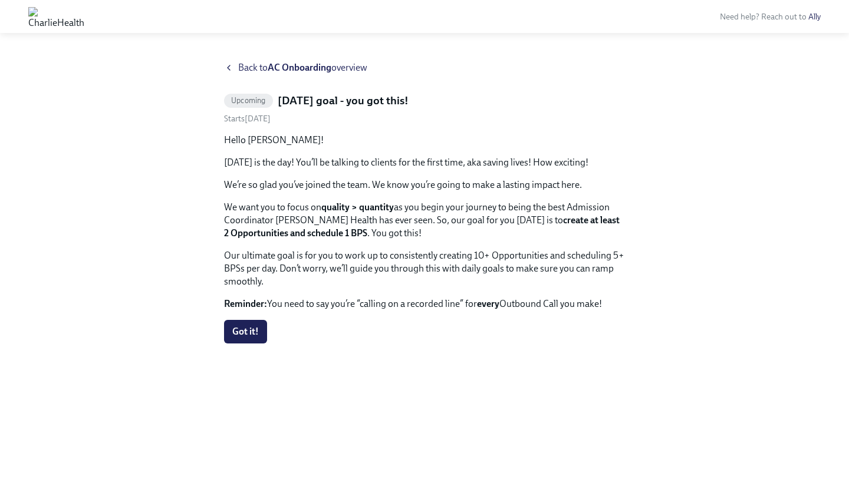
click at [230, 67] on icon at bounding box center [228, 67] width 9 height 9
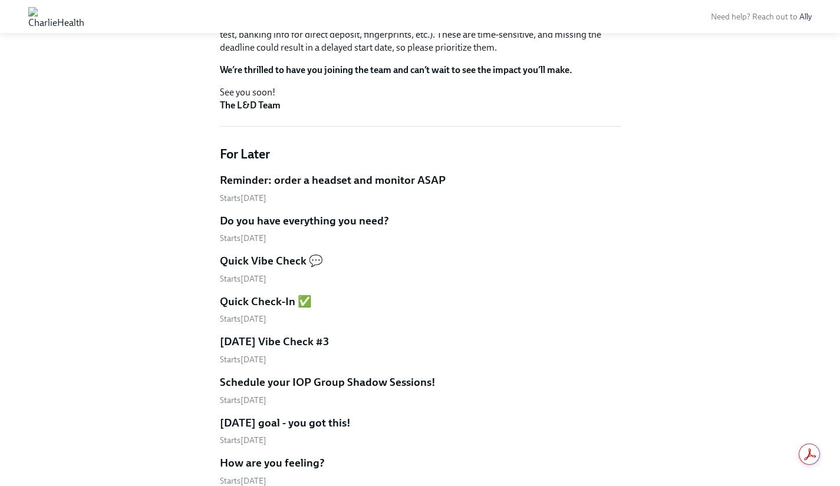
scroll to position [288, 0]
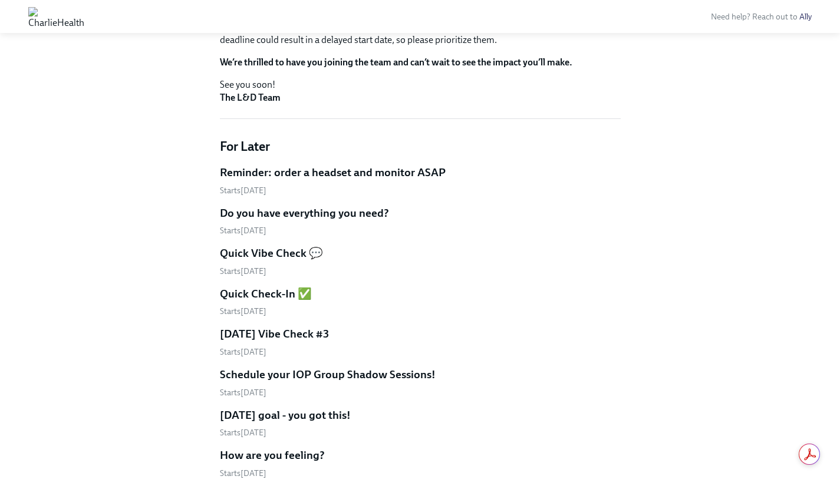
click at [387, 374] on h5 "Schedule your IOP Group Shadow Sessions!" at bounding box center [328, 374] width 216 height 15
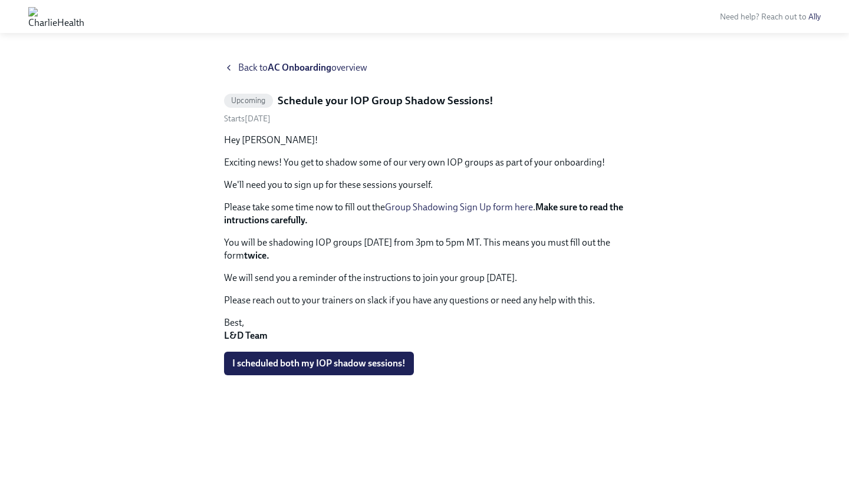
click at [232, 61] on div "Back to AC Onboarding overview" at bounding box center [424, 67] width 401 height 13
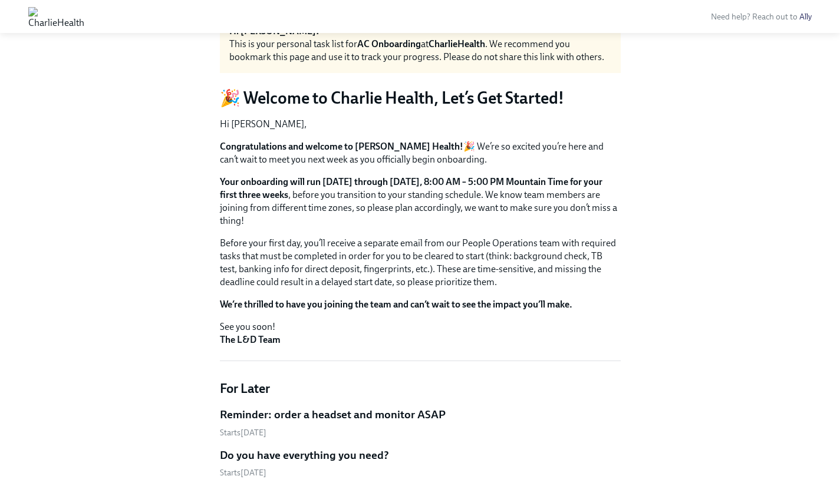
scroll to position [54, 0]
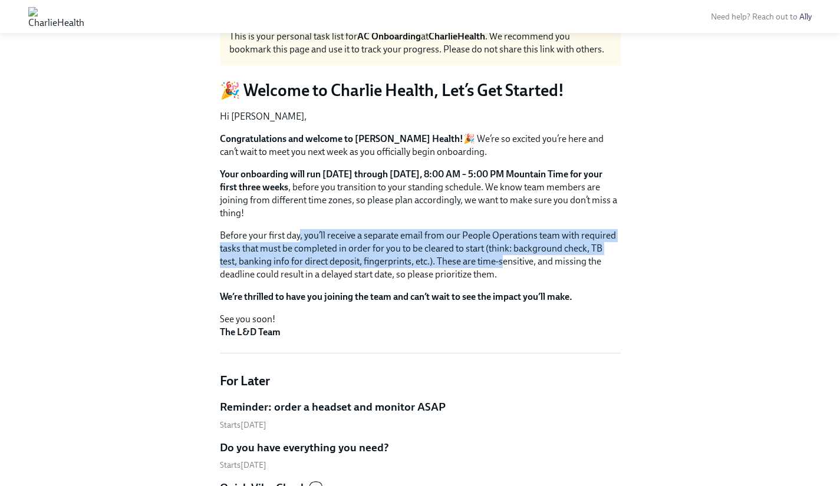
drag, startPoint x: 382, startPoint y: 243, endPoint x: 505, endPoint y: 256, distance: 123.9
click at [505, 256] on p "Before your first day, you’ll receive a separate email from our People Operatio…" at bounding box center [420, 255] width 401 height 52
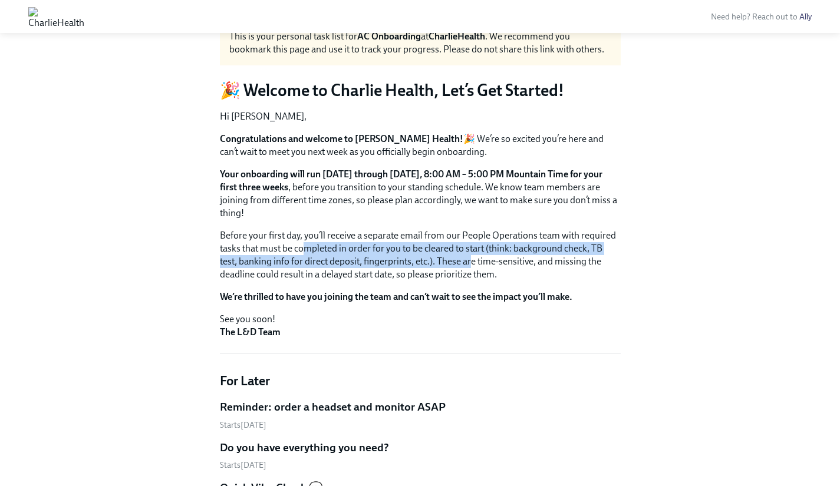
drag, startPoint x: 328, startPoint y: 247, endPoint x: 474, endPoint y: 263, distance: 147.0
click at [474, 263] on p "Before your first day, you’ll receive a separate email from our People Operatio…" at bounding box center [420, 255] width 401 height 52
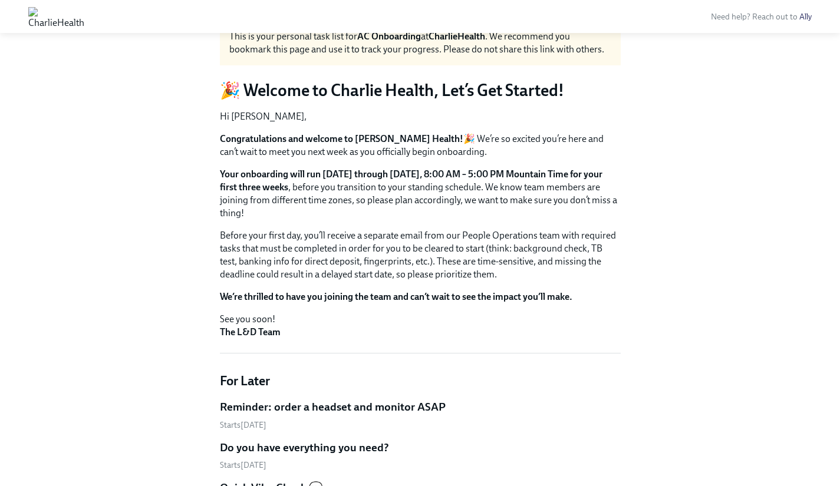
click at [474, 263] on p "Before your first day, you’ll receive a separate email from our People Operatio…" at bounding box center [420, 255] width 401 height 52
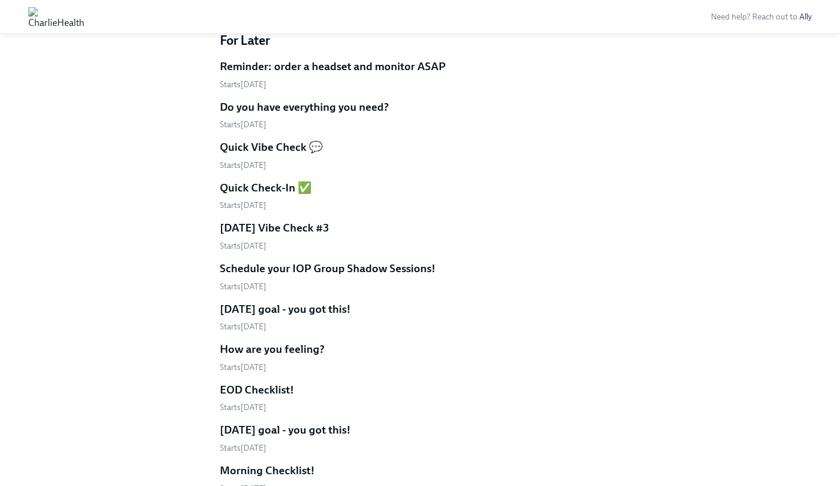
scroll to position [402, 0]
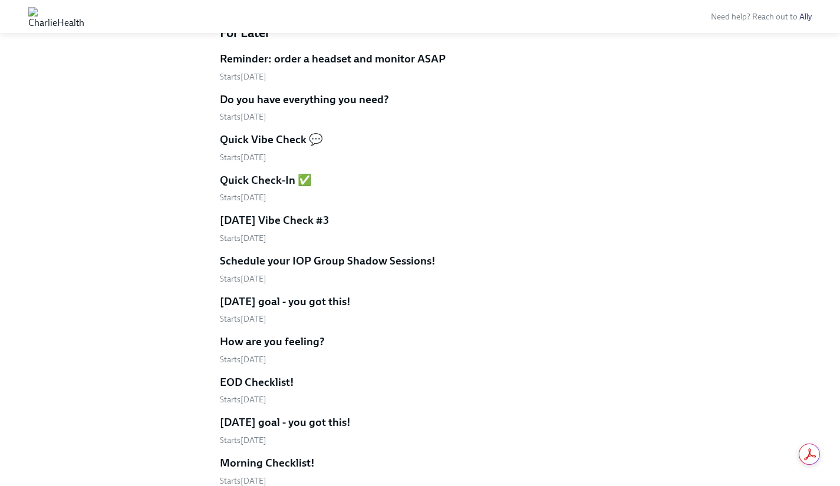
click at [301, 214] on h5 "[DATE] Vibe Check #3" at bounding box center [274, 220] width 109 height 15
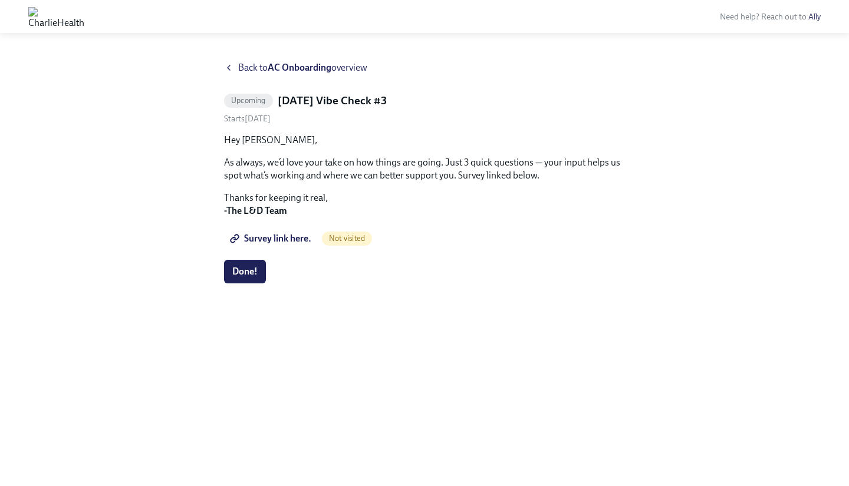
click at [235, 68] on div "Back to AC Onboarding overview" at bounding box center [424, 67] width 401 height 13
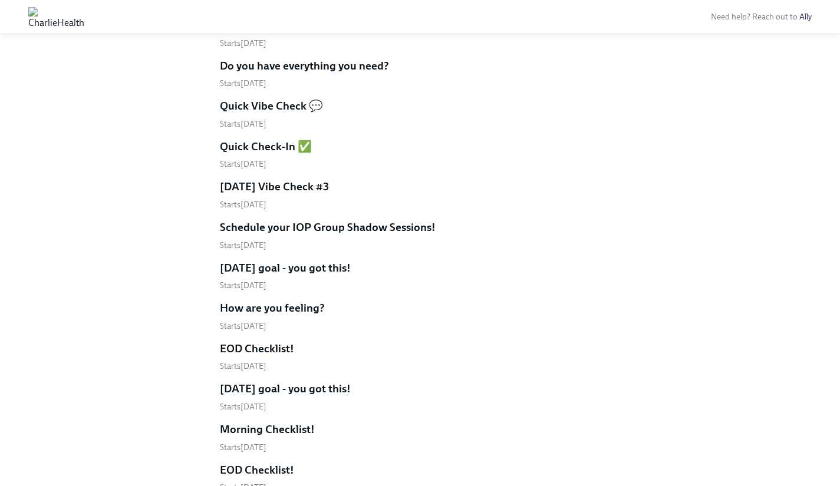
scroll to position [746, 0]
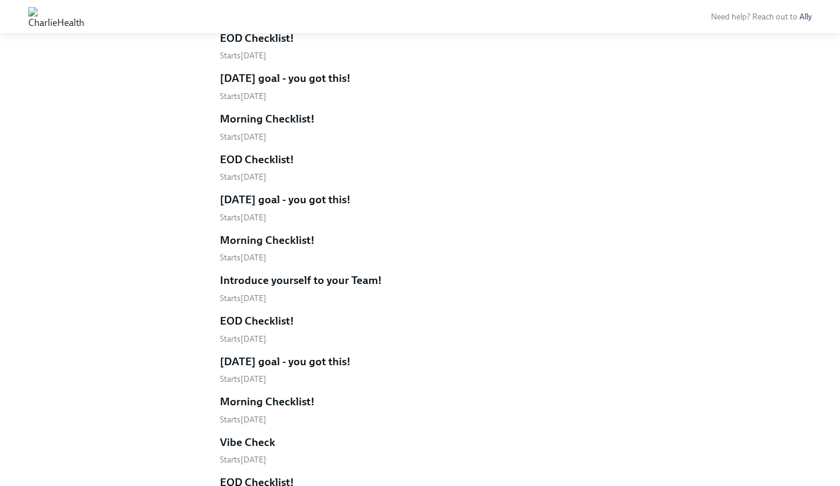
click at [308, 239] on h5 "Morning Checklist!" at bounding box center [267, 240] width 95 height 15
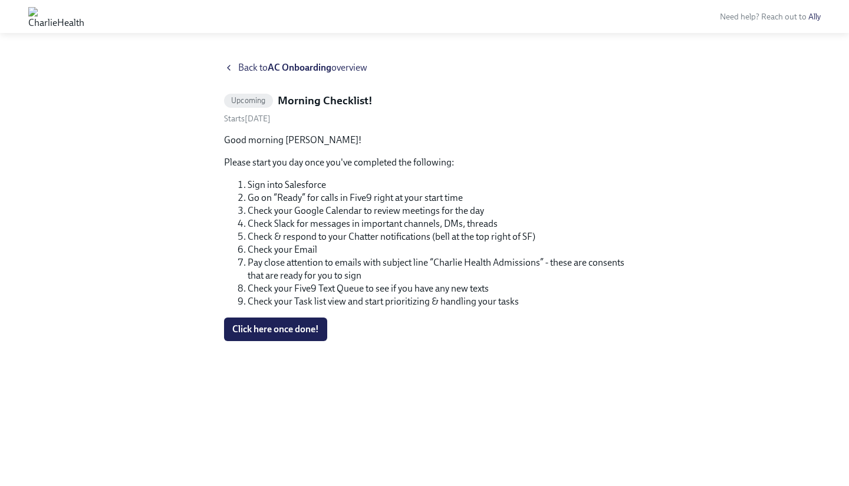
click at [229, 65] on icon at bounding box center [228, 67] width 9 height 9
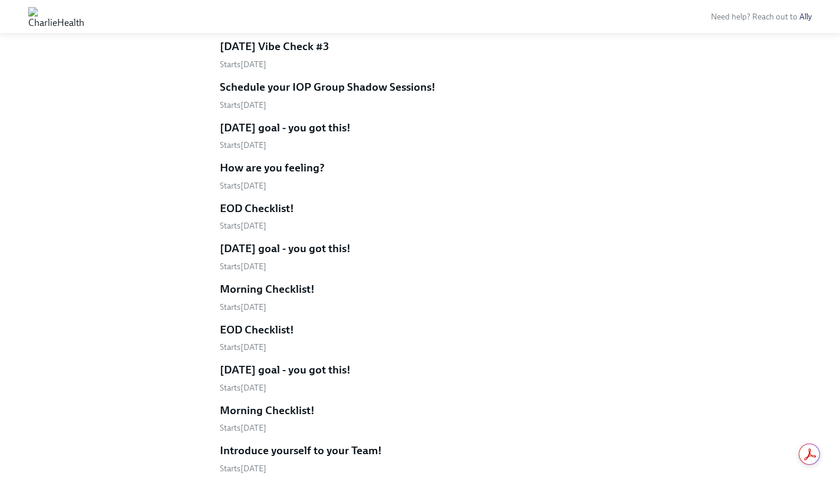
scroll to position [583, 0]
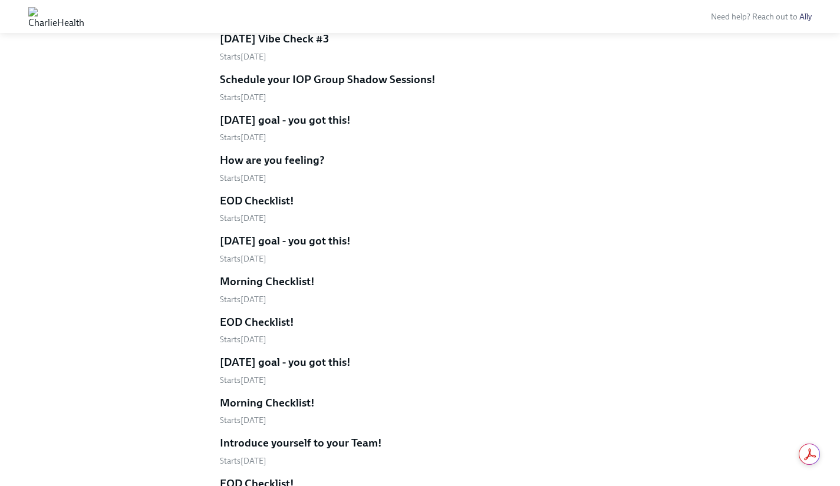
click at [331, 365] on h5 "[DATE] goal - you got this!" at bounding box center [285, 362] width 131 height 15
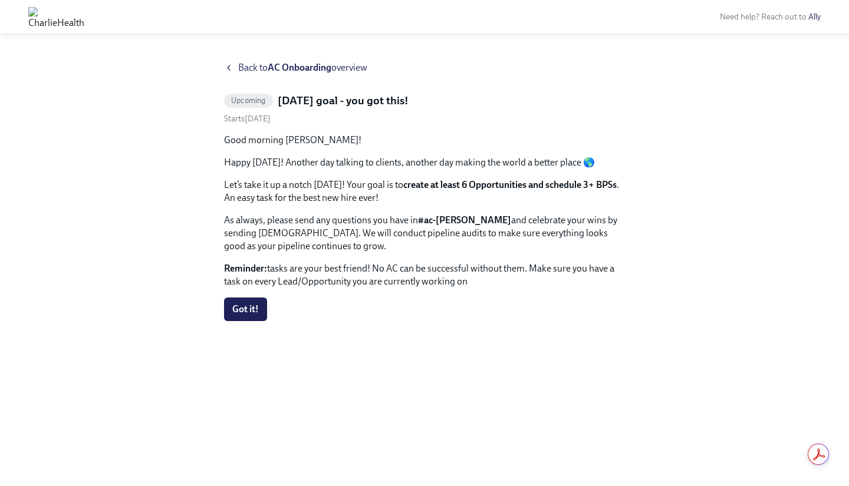
drag, startPoint x: 408, startPoint y: 268, endPoint x: 460, endPoint y: 273, distance: 52.1
click at [456, 273] on p "Reminder: tasks are your best friend! No AC can be successful without them. Mak…" at bounding box center [424, 275] width 401 height 26
drag, startPoint x: 460, startPoint y: 273, endPoint x: 504, endPoint y: 279, distance: 44.0
click at [504, 279] on p "Reminder: tasks are your best friend! No AC can be successful without them. Mak…" at bounding box center [424, 275] width 401 height 26
click at [505, 272] on p "Reminder: tasks are your best friend! No AC can be successful without them. Mak…" at bounding box center [424, 275] width 401 height 26
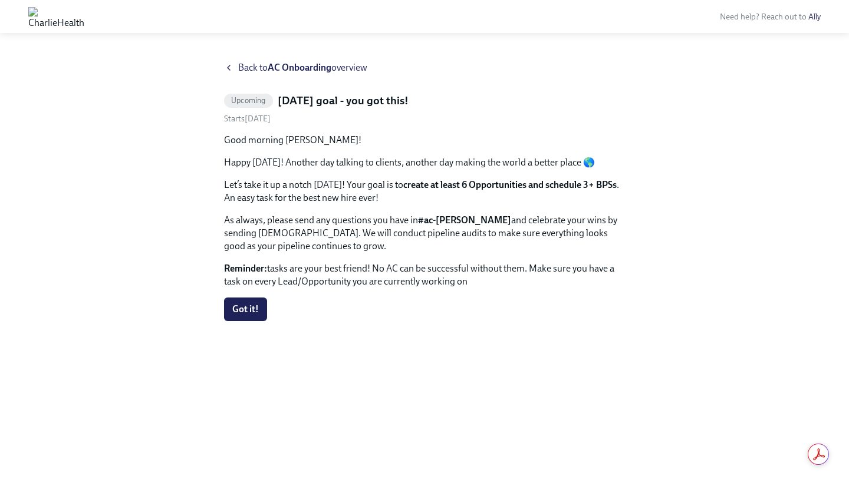
drag, startPoint x: 494, startPoint y: 267, endPoint x: 487, endPoint y: 287, distance: 21.2
click at [487, 287] on p "Reminder: tasks are your best friend! No AC can be successful without them. Mak…" at bounding box center [424, 275] width 401 height 26
click at [487, 278] on p "Reminder: tasks are your best friend! No AC can be successful without them. Mak…" at bounding box center [424, 275] width 401 height 26
click at [250, 65] on span "Back to AC Onboarding overview" at bounding box center [302, 67] width 129 height 13
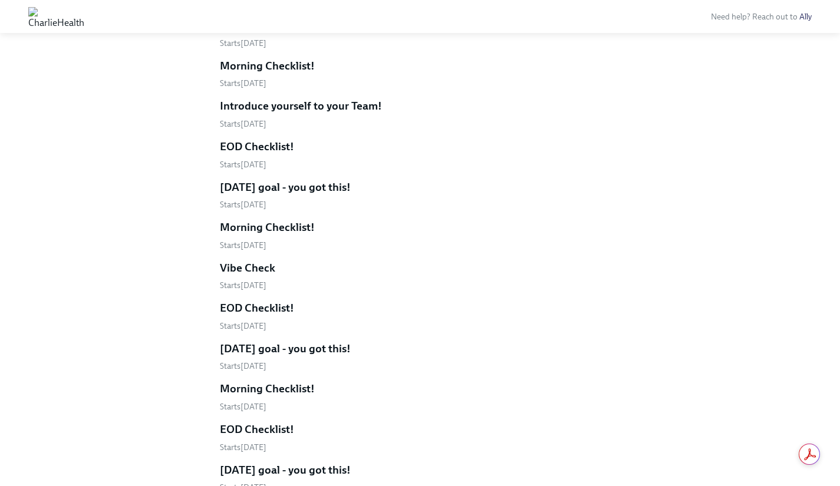
scroll to position [1123, 0]
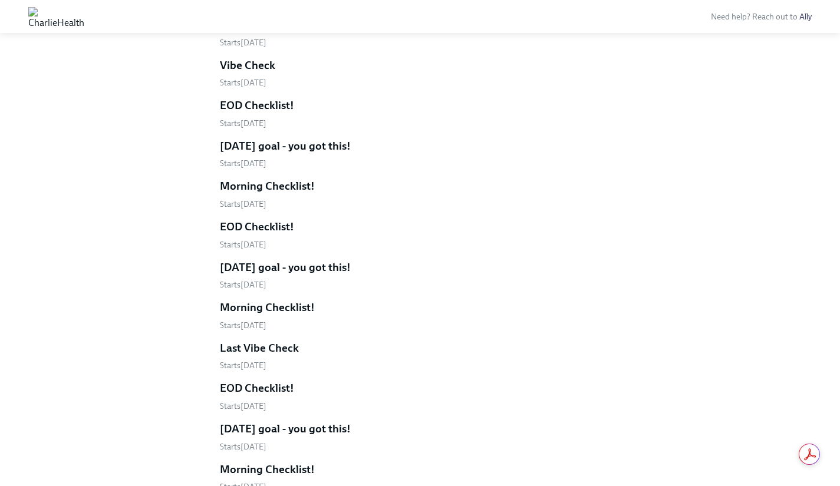
click at [292, 309] on h5 "Morning Checklist!" at bounding box center [267, 307] width 95 height 15
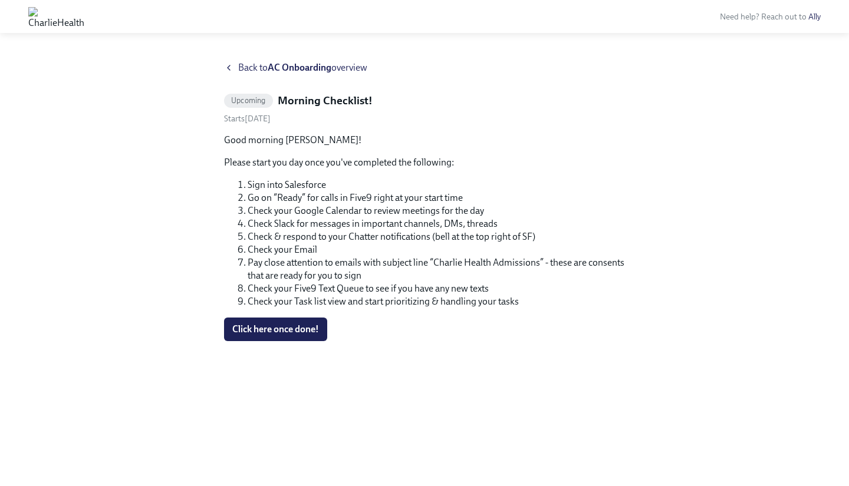
click at [247, 67] on span "Back to AC Onboarding overview" at bounding box center [302, 67] width 129 height 13
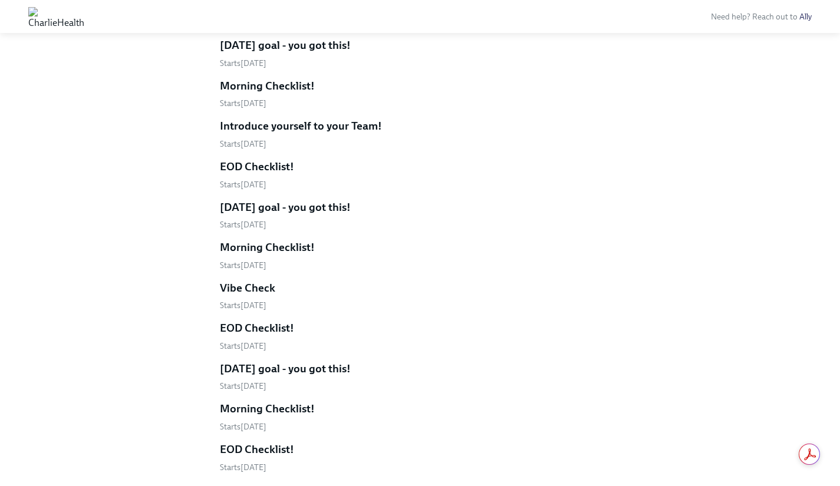
scroll to position [916, 0]
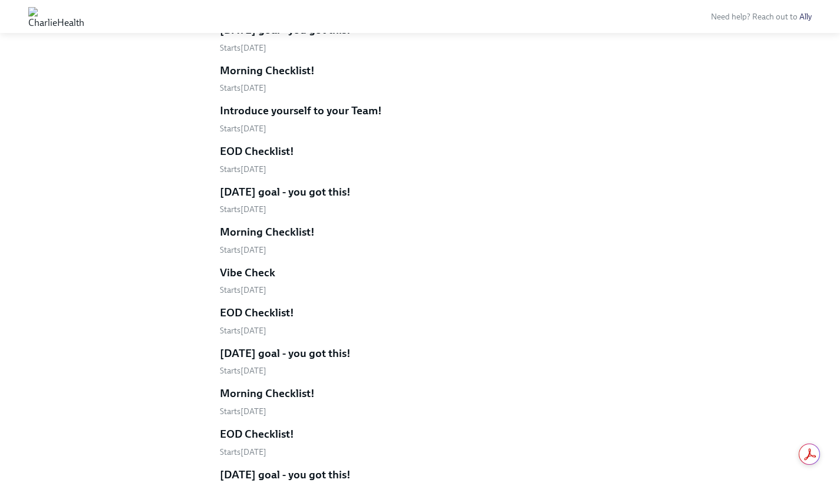
click at [313, 354] on h5 "[DATE] goal - you got this!" at bounding box center [285, 353] width 131 height 15
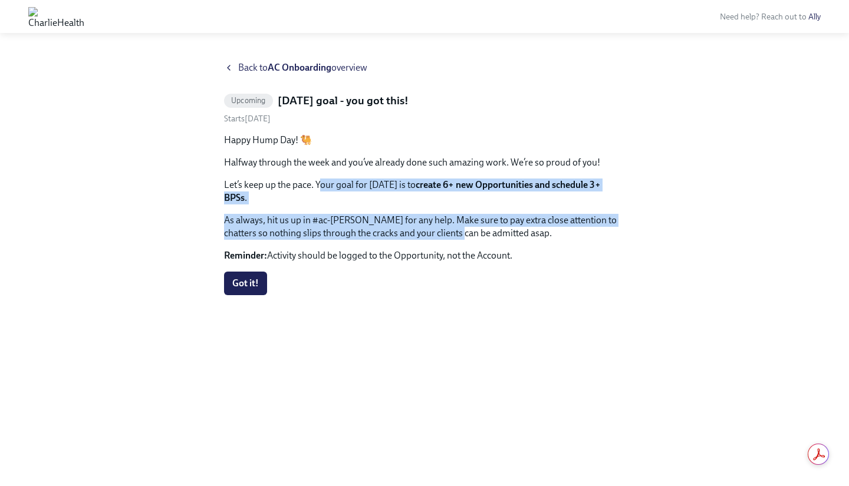
drag, startPoint x: 322, startPoint y: 186, endPoint x: 453, endPoint y: 217, distance: 134.1
click at [453, 217] on div "Happy Hump Day! 🐫 Halfway through the week and you’ve already done such amazing…" at bounding box center [424, 198] width 401 height 128
click at [453, 217] on p "As always, hit us up in #ac-[PERSON_NAME] for any help. Make sure to pay extra …" at bounding box center [424, 227] width 401 height 26
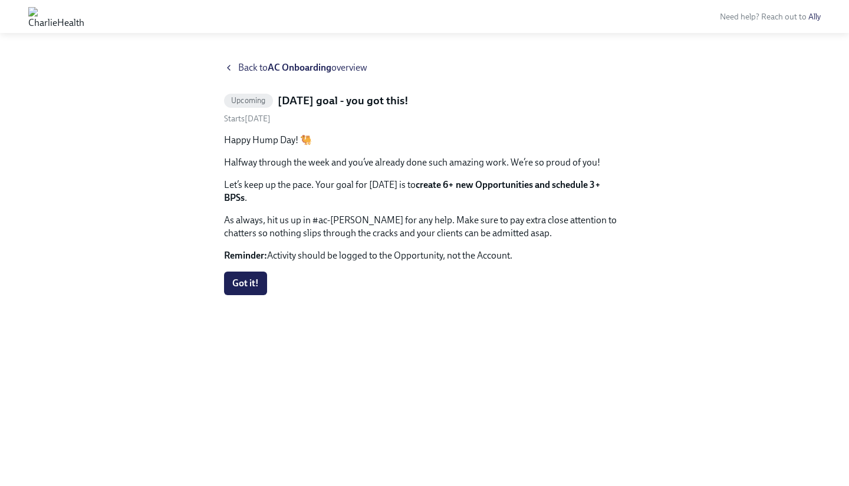
click at [263, 68] on span "Back to AC Onboarding overview" at bounding box center [302, 67] width 129 height 13
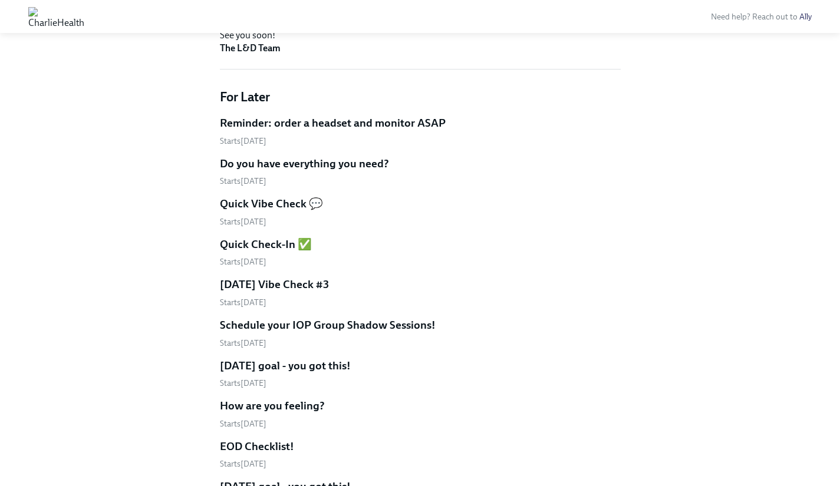
scroll to position [322, 0]
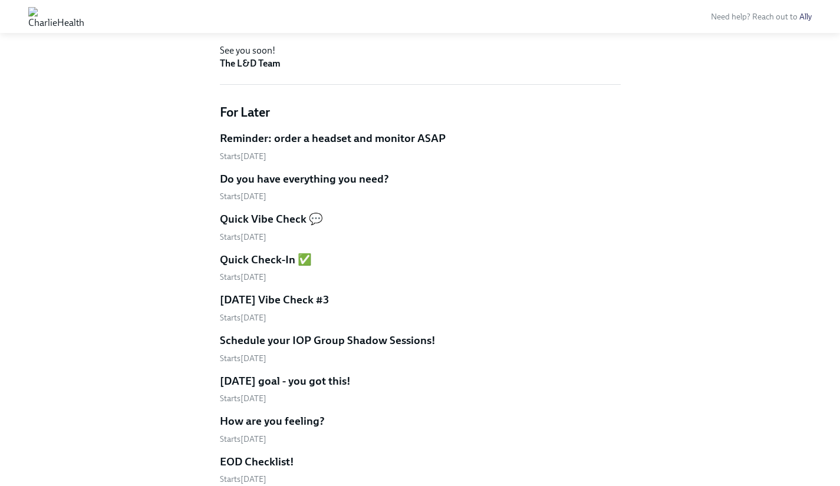
click at [391, 145] on h5 "Reminder: order a headset and monitor ASAP" at bounding box center [333, 138] width 226 height 15
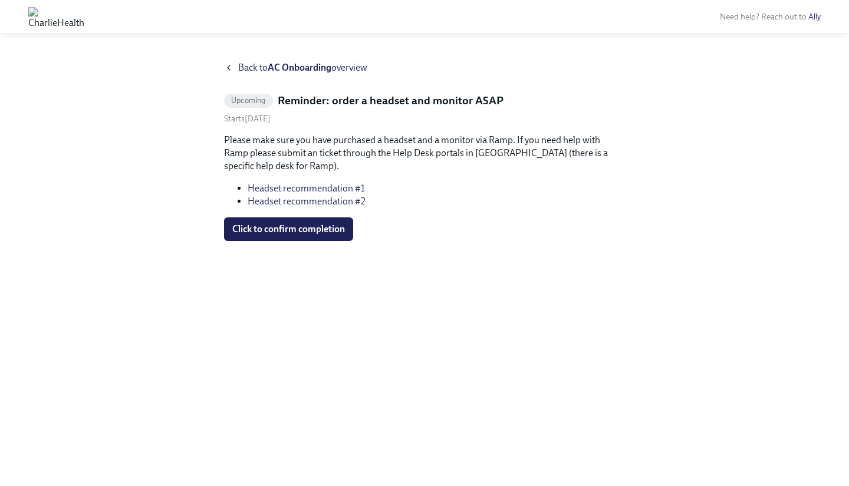
click at [348, 188] on link "Headset recommendation #1" at bounding box center [305, 188] width 117 height 11
click at [360, 190] on link "Headset recommendation #1" at bounding box center [305, 188] width 117 height 11
click at [265, 71] on span "Back to AC Onboarding overview" at bounding box center [302, 67] width 129 height 13
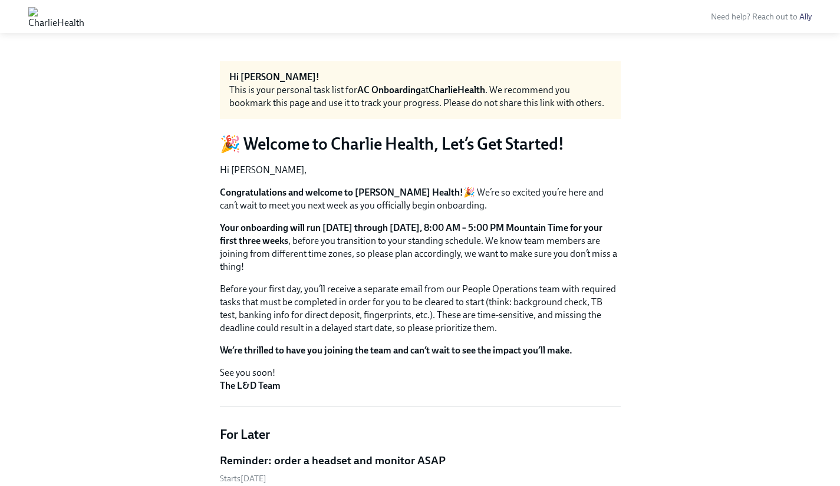
scroll to position [229, 0]
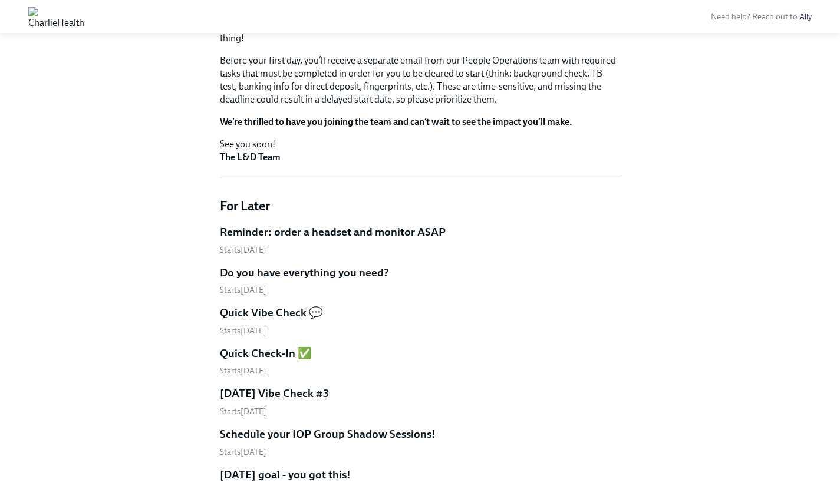
click at [297, 278] on h5 "Do you have everything you need?" at bounding box center [304, 272] width 169 height 15
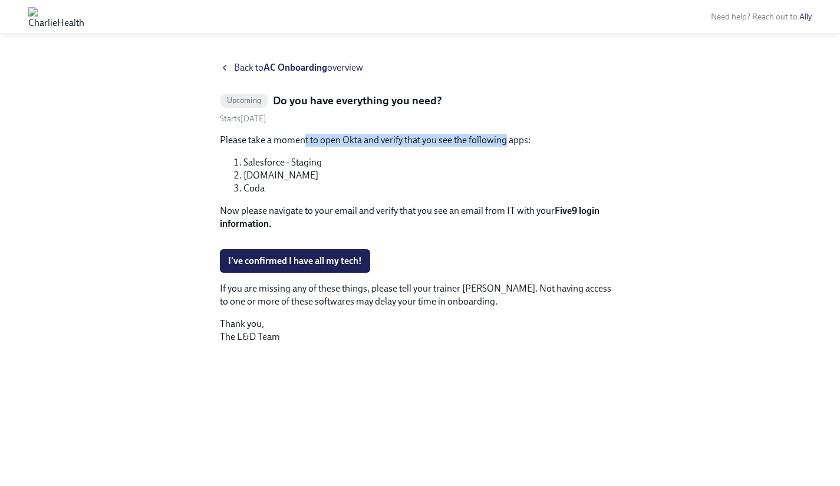
drag, startPoint x: 304, startPoint y: 136, endPoint x: 508, endPoint y: 145, distance: 204.1
click at [508, 145] on p "Please take a moment to open Okta and verify that you see the following apps:" at bounding box center [420, 140] width 401 height 13
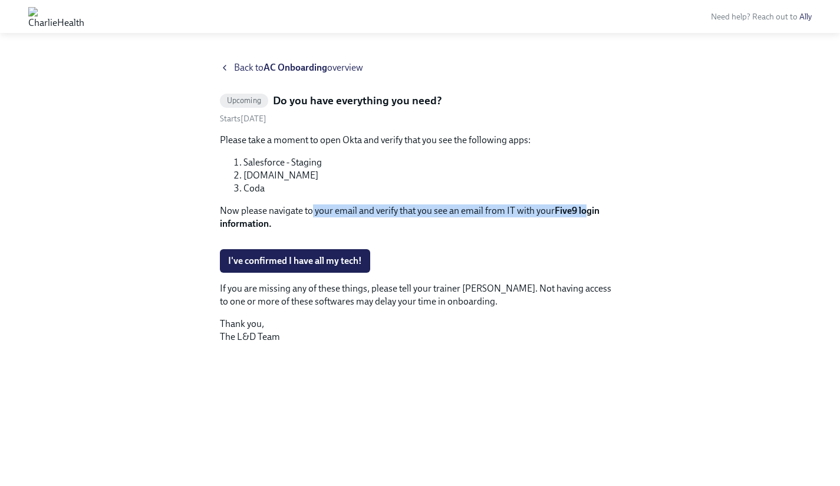
drag, startPoint x: 310, startPoint y: 197, endPoint x: 588, endPoint y: 196, distance: 278.1
click at [588, 204] on p "Now please navigate to your email and verify that you see an email from IT with…" at bounding box center [420, 217] width 401 height 26
click at [588, 205] on strong "Five9 login information." at bounding box center [409, 217] width 379 height 24
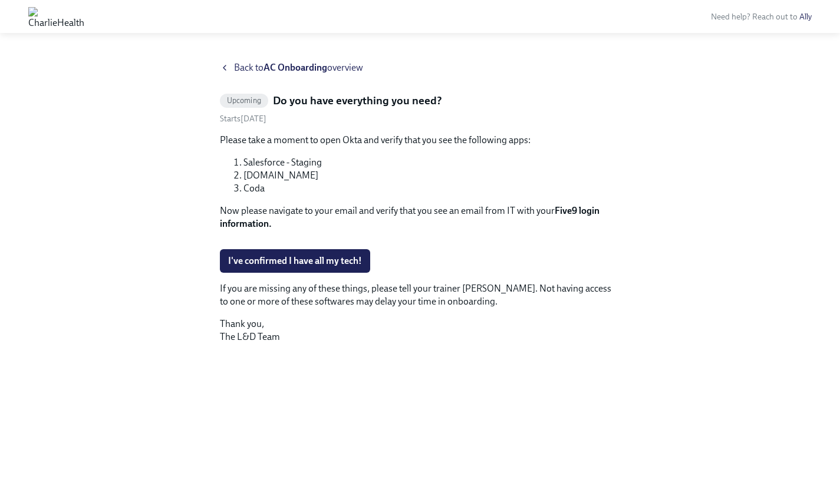
scroll to position [125, 0]
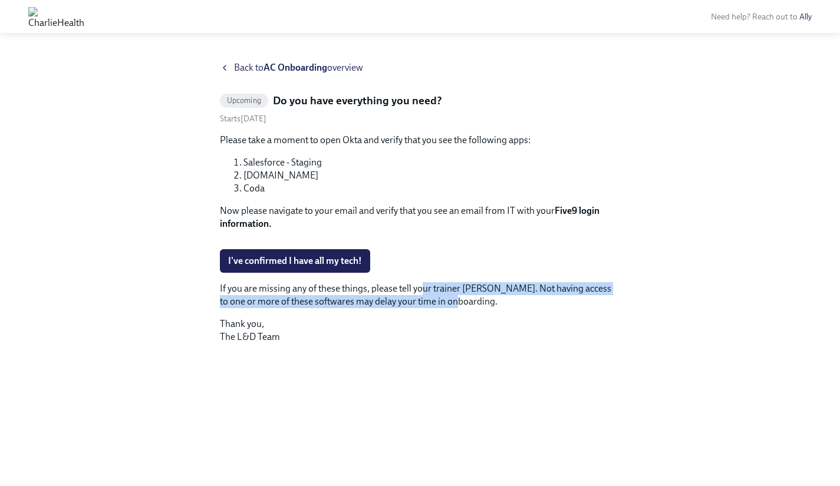
drag, startPoint x: 426, startPoint y: 374, endPoint x: 483, endPoint y: 388, distance: 59.0
click at [483, 308] on p "If you are missing any of these things, please tell your trainer [PERSON_NAME].…" at bounding box center [420, 295] width 401 height 26
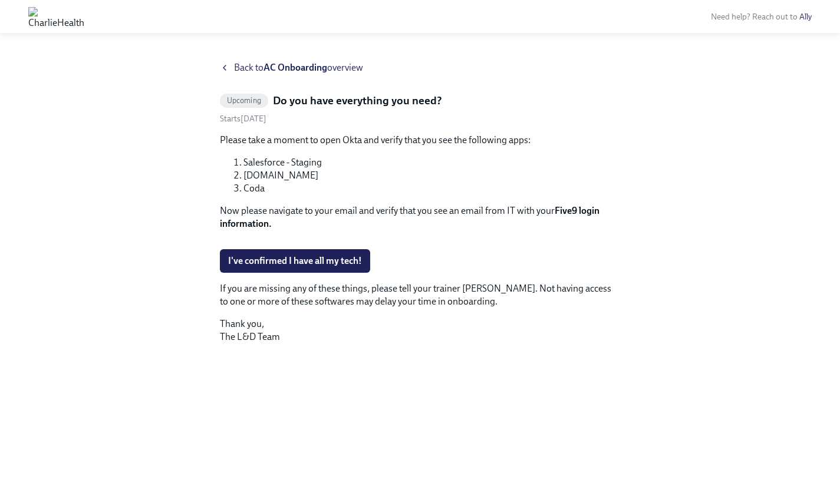
scroll to position [0, 0]
click at [264, 70] on span "Back to AC Onboarding overview" at bounding box center [298, 67] width 129 height 13
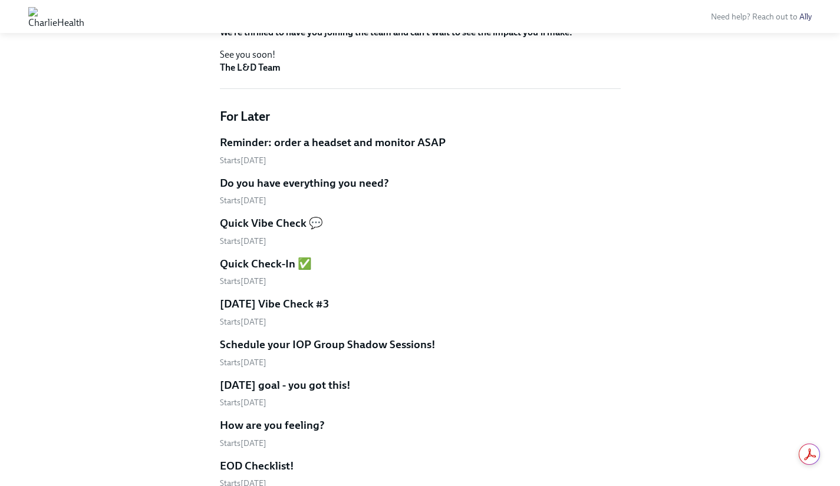
scroll to position [326, 0]
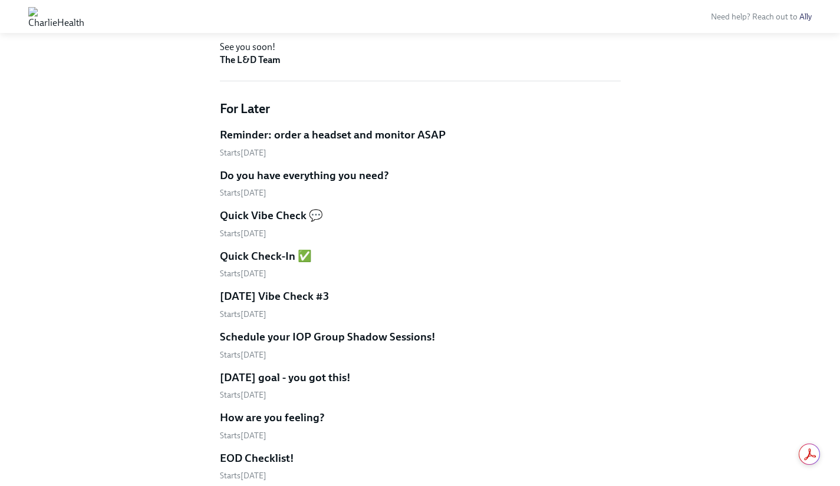
click at [335, 341] on h5 "Schedule your IOP Group Shadow Sessions!" at bounding box center [328, 336] width 216 height 15
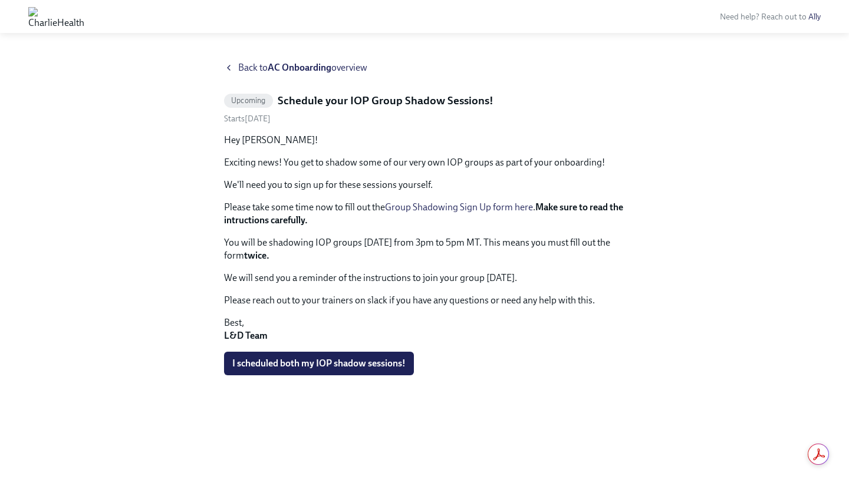
click at [398, 276] on p "We will send you a reminder of the instructions to join your group [DATE]." at bounding box center [424, 278] width 401 height 13
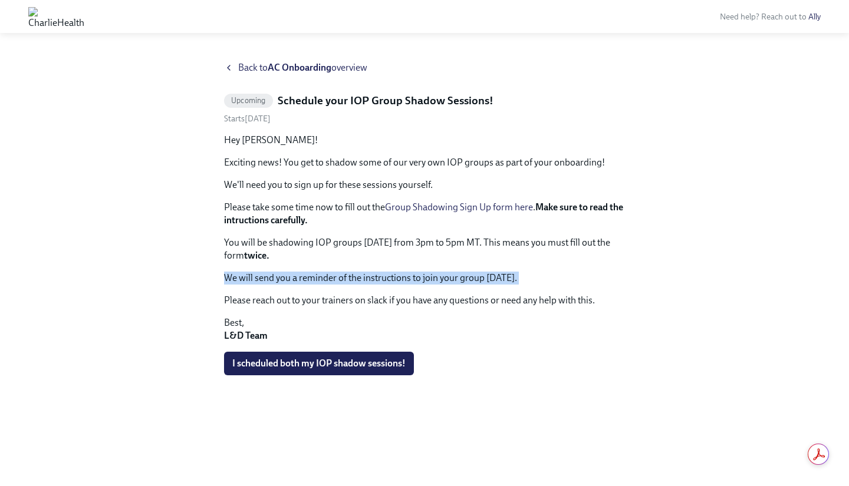
click at [398, 276] on p "We will send you a reminder of the instructions to join your group [DATE]." at bounding box center [424, 278] width 401 height 13
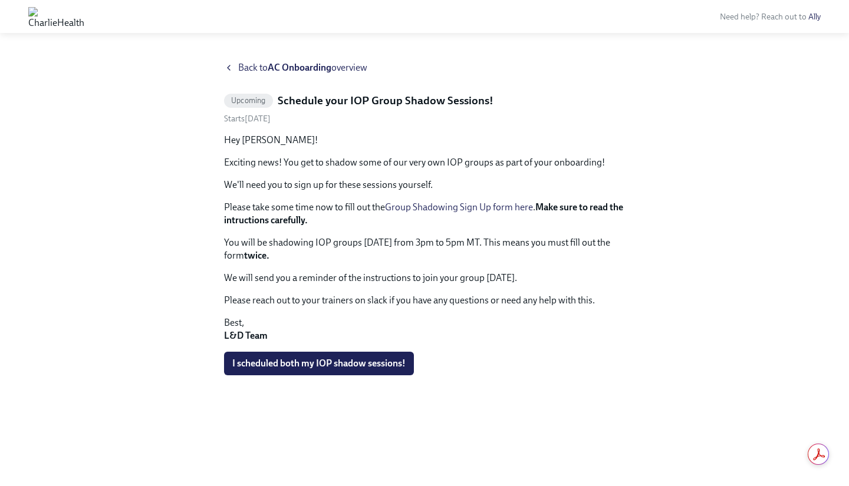
click at [384, 241] on p "You will be shadowing IOP groups [DATE] from 3pm to 5pm MT. This means you must…" at bounding box center [424, 249] width 401 height 26
click at [243, 62] on span "Back to AC Onboarding overview" at bounding box center [302, 67] width 129 height 13
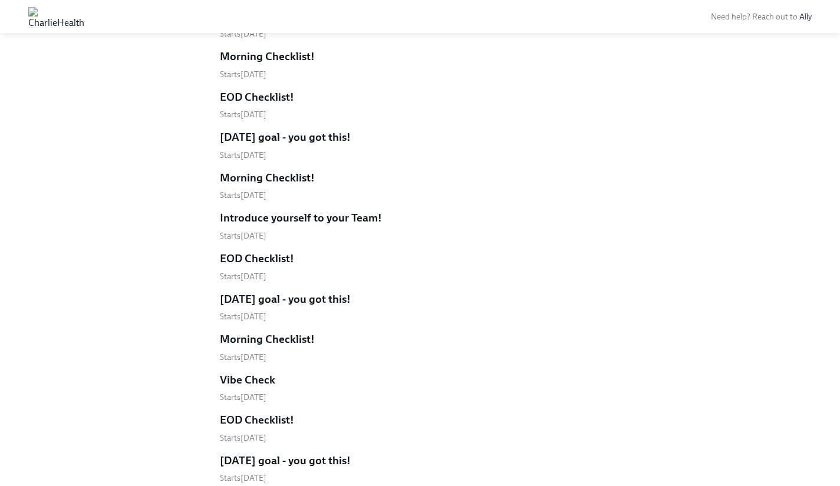
scroll to position [855, 0]
